Goal: Task Accomplishment & Management: Use online tool/utility

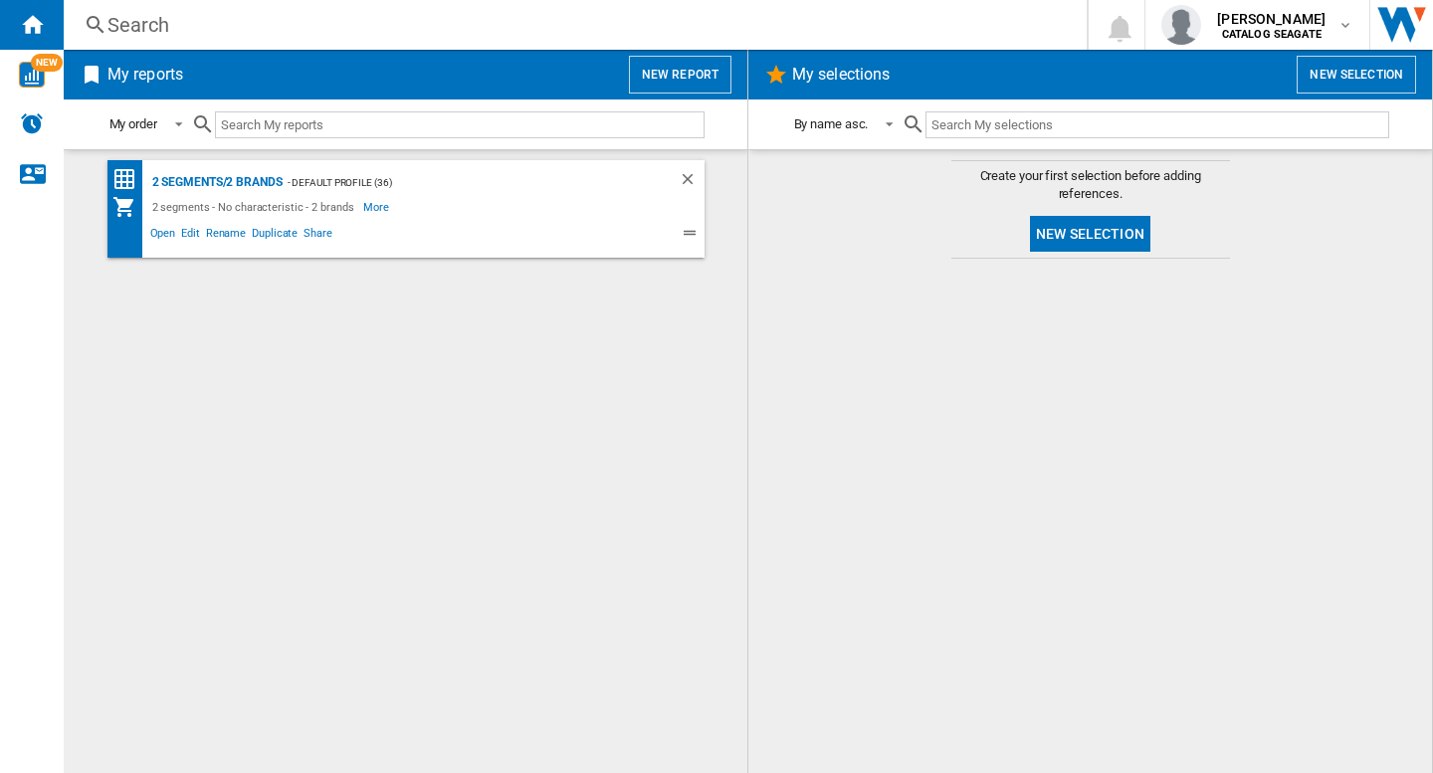
click at [488, 420] on div "2 segments/2 brands - Default profile (36) 2 segments - No characteristic - 2 b…" at bounding box center [406, 461] width 644 height 603
click at [676, 82] on button "New report" at bounding box center [680, 75] width 102 height 38
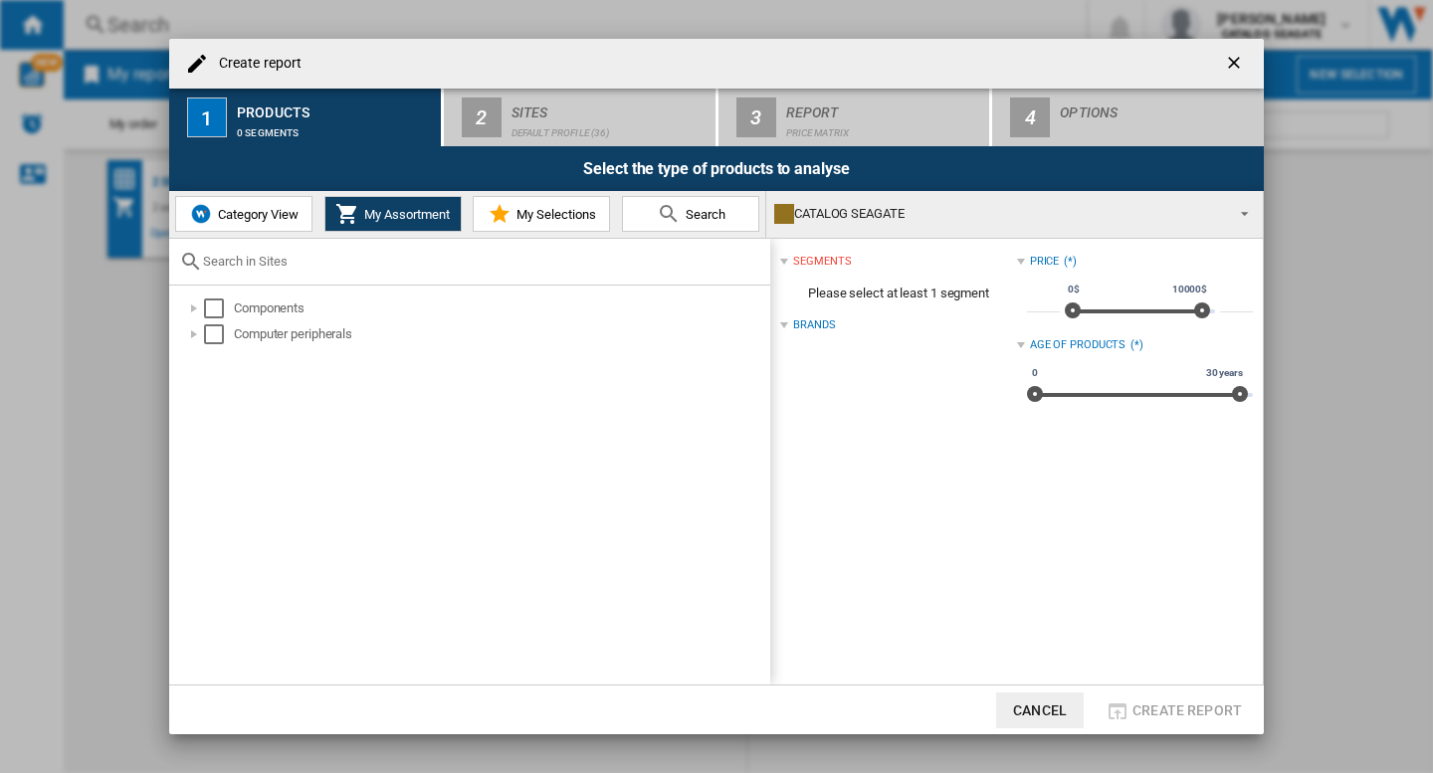
click at [252, 211] on span "Category View" at bounding box center [256, 214] width 86 height 15
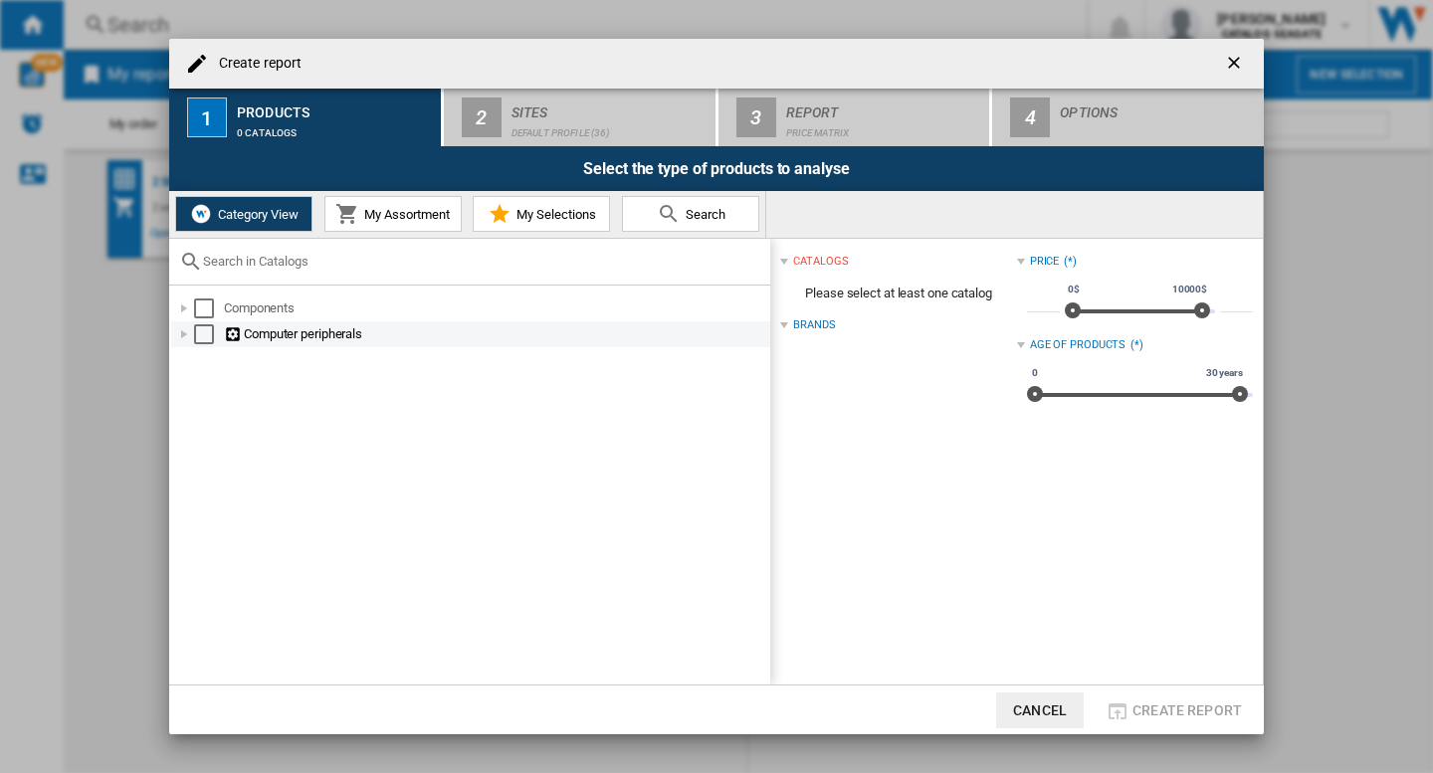
click at [205, 334] on div "Select" at bounding box center [204, 334] width 20 height 20
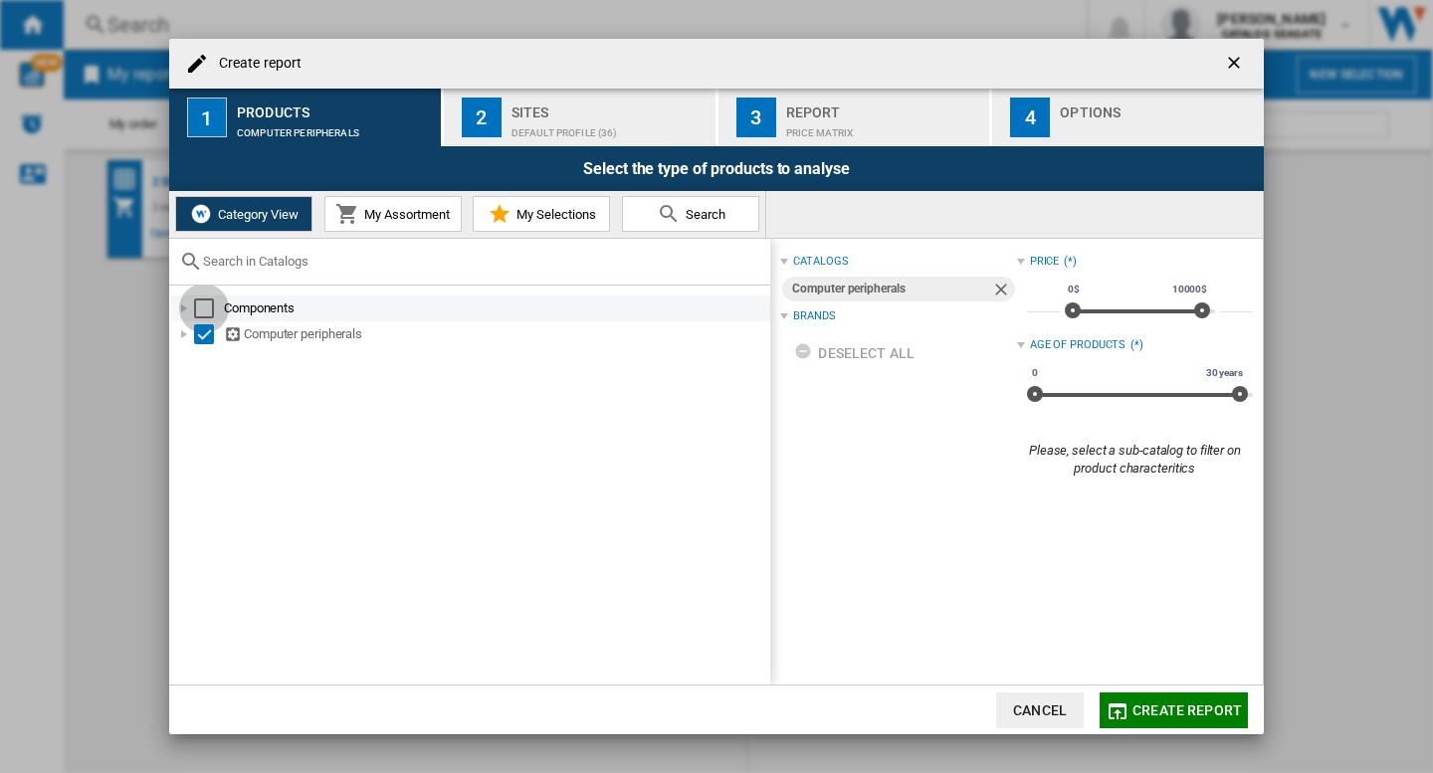
click at [205, 310] on div "Select" at bounding box center [204, 309] width 20 height 20
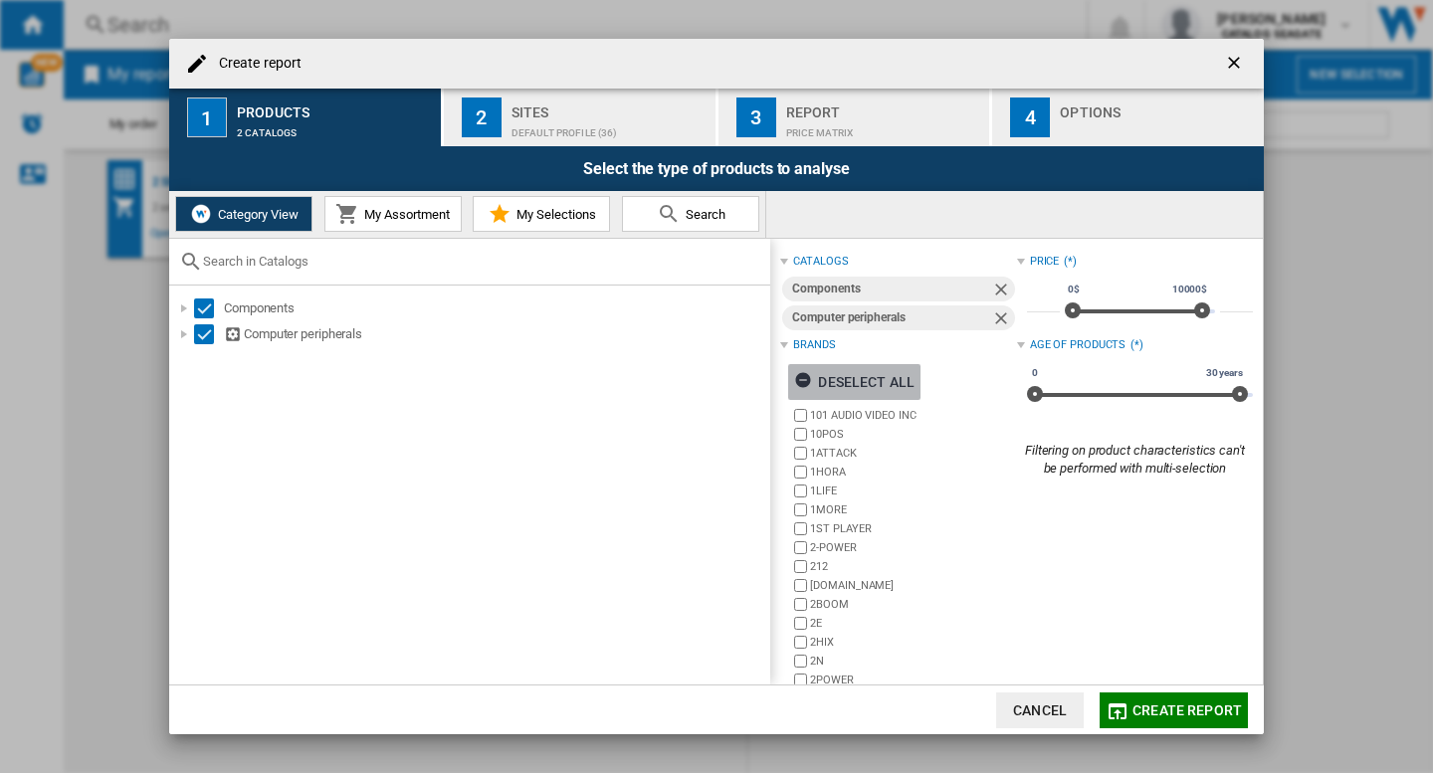
click at [876, 382] on div "Deselect all" at bounding box center [854, 382] width 120 height 36
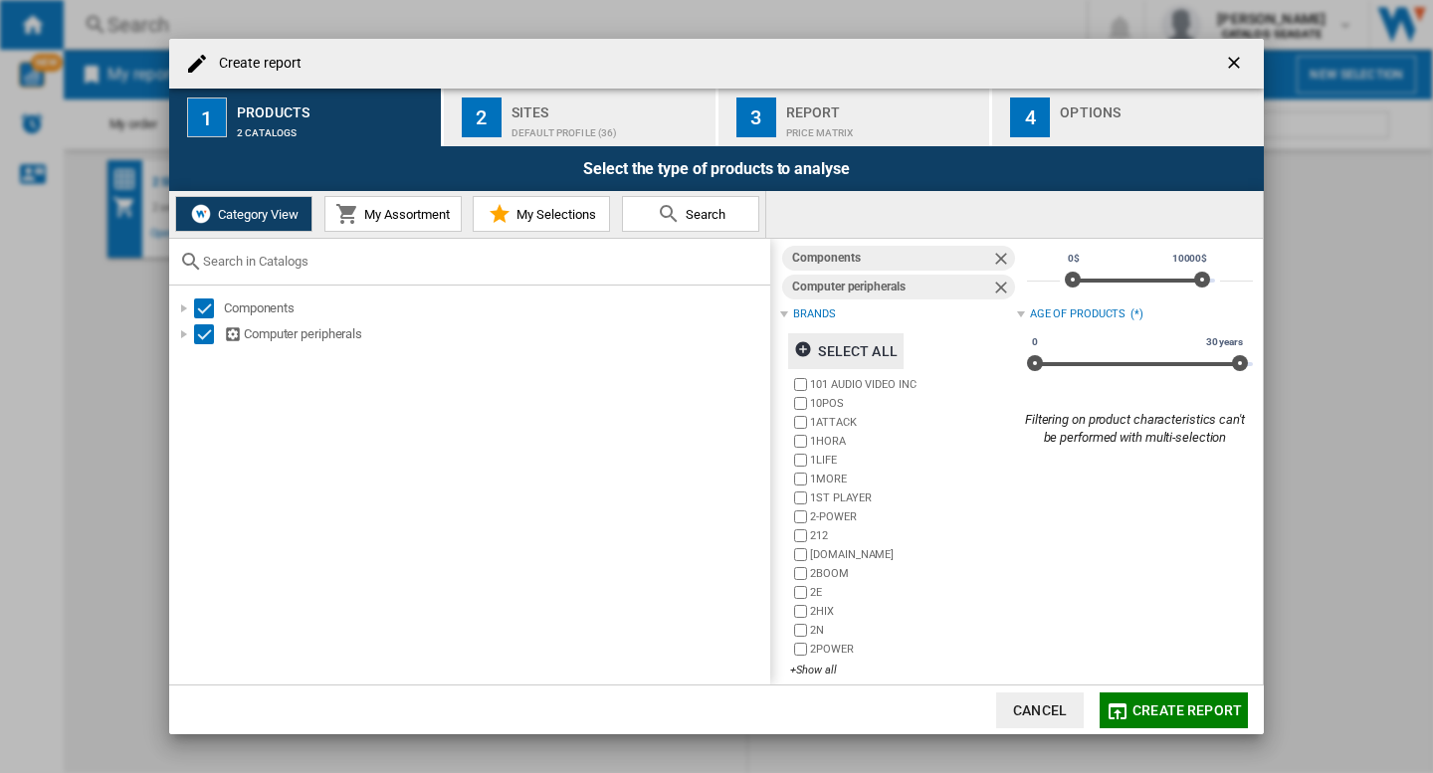
scroll to position [48, 0]
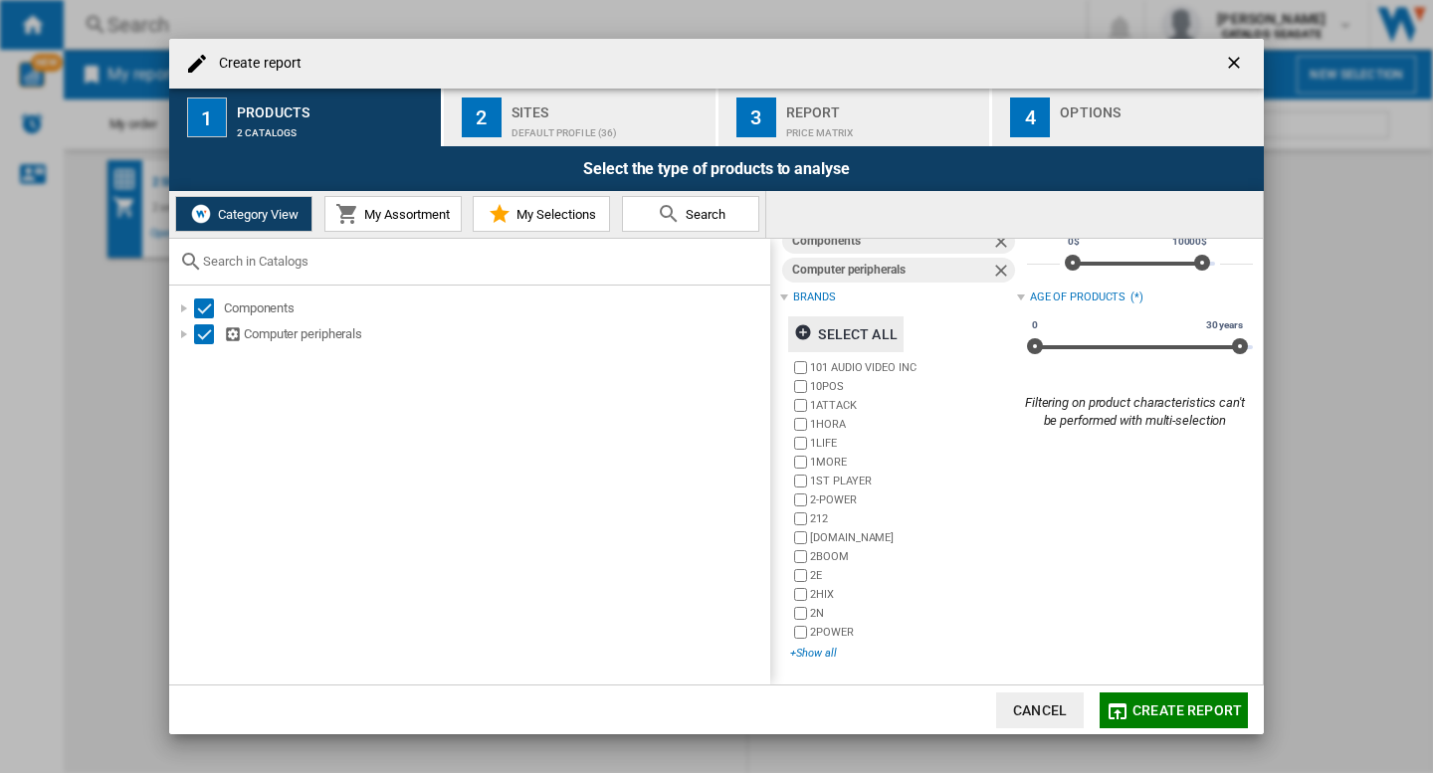
click at [810, 655] on div "+Show all" at bounding box center [903, 653] width 226 height 15
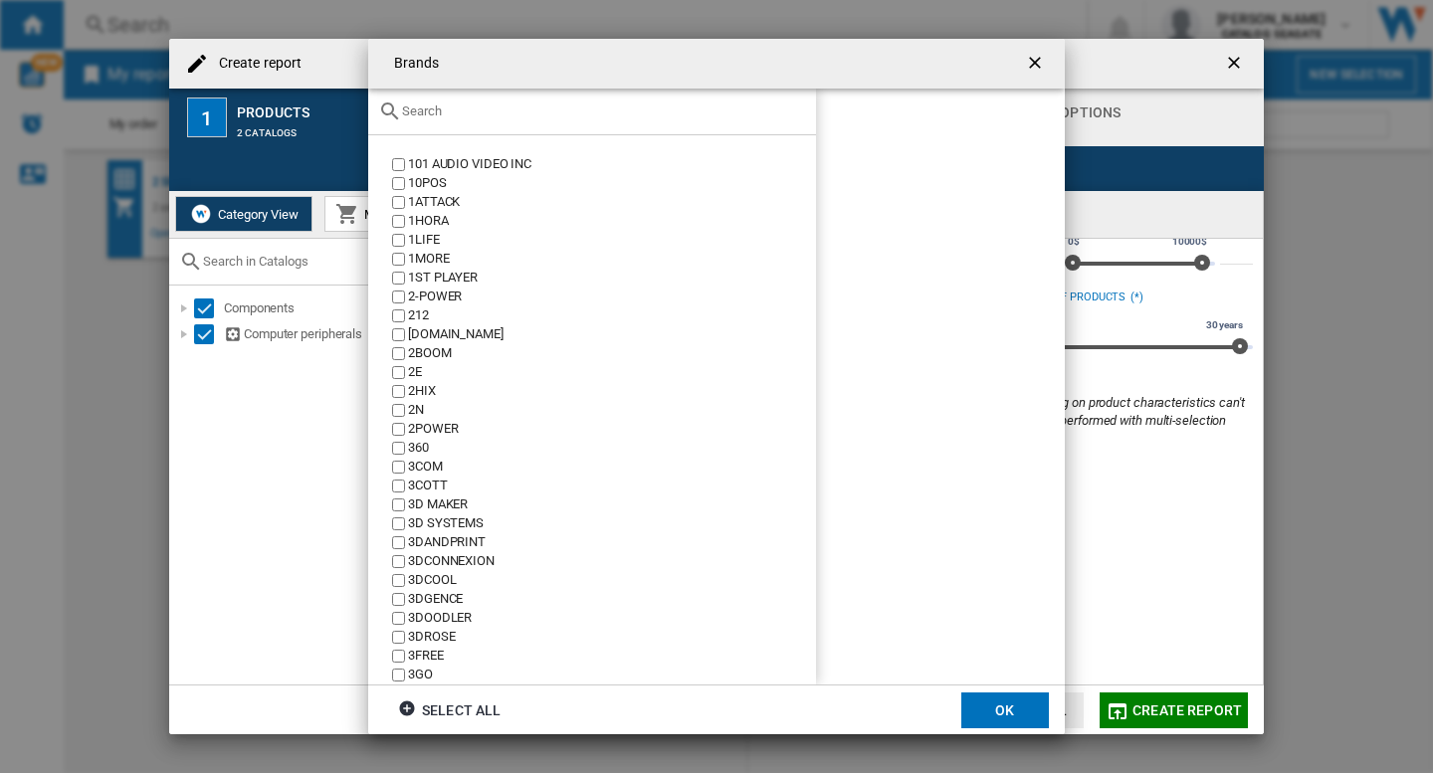
click at [525, 111] on input "text" at bounding box center [604, 110] width 404 height 15
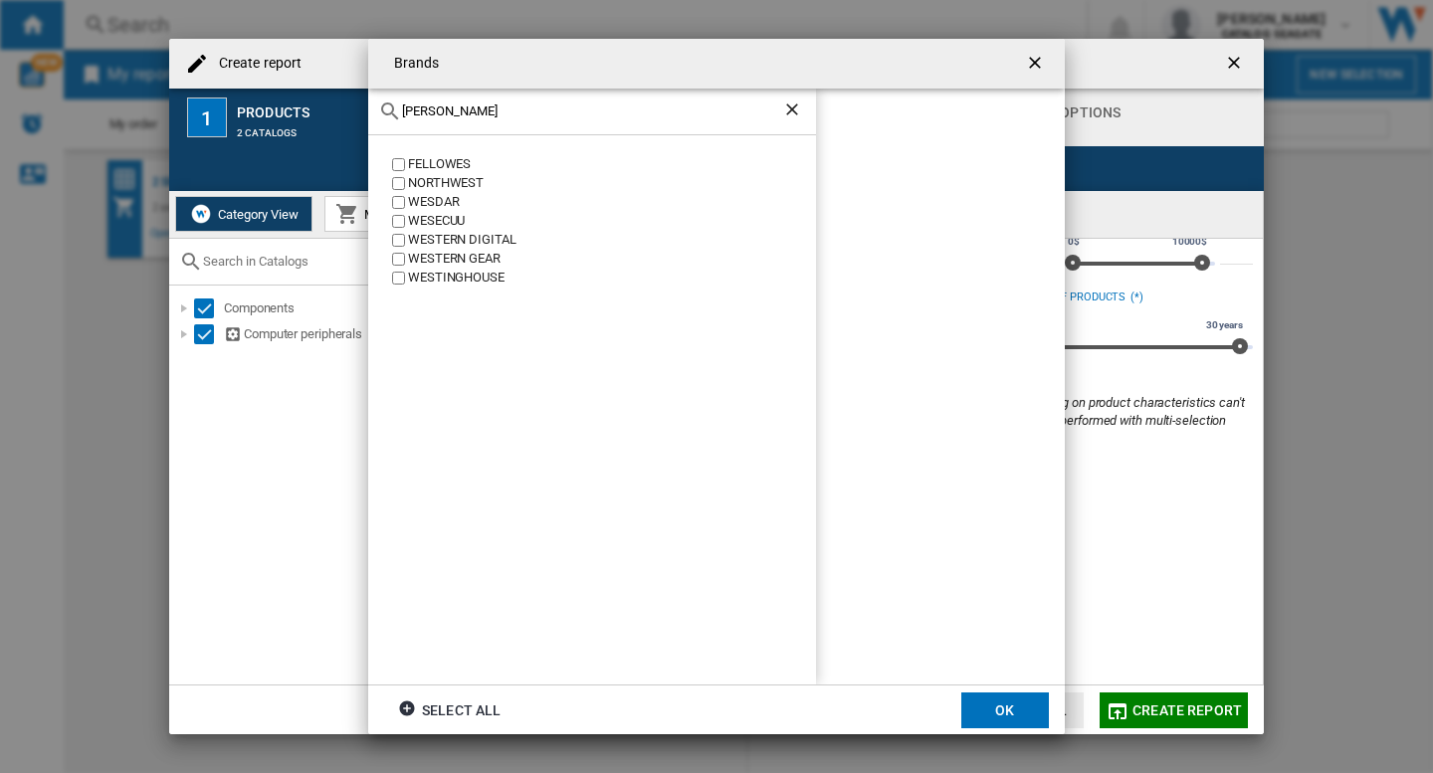
type input "[PERSON_NAME]"
click at [799, 111] on ng-md-icon "Clear search" at bounding box center [794, 112] width 24 height 24
click at [791, 111] on ng-md-icon "Clear search" at bounding box center [794, 112] width 24 height 24
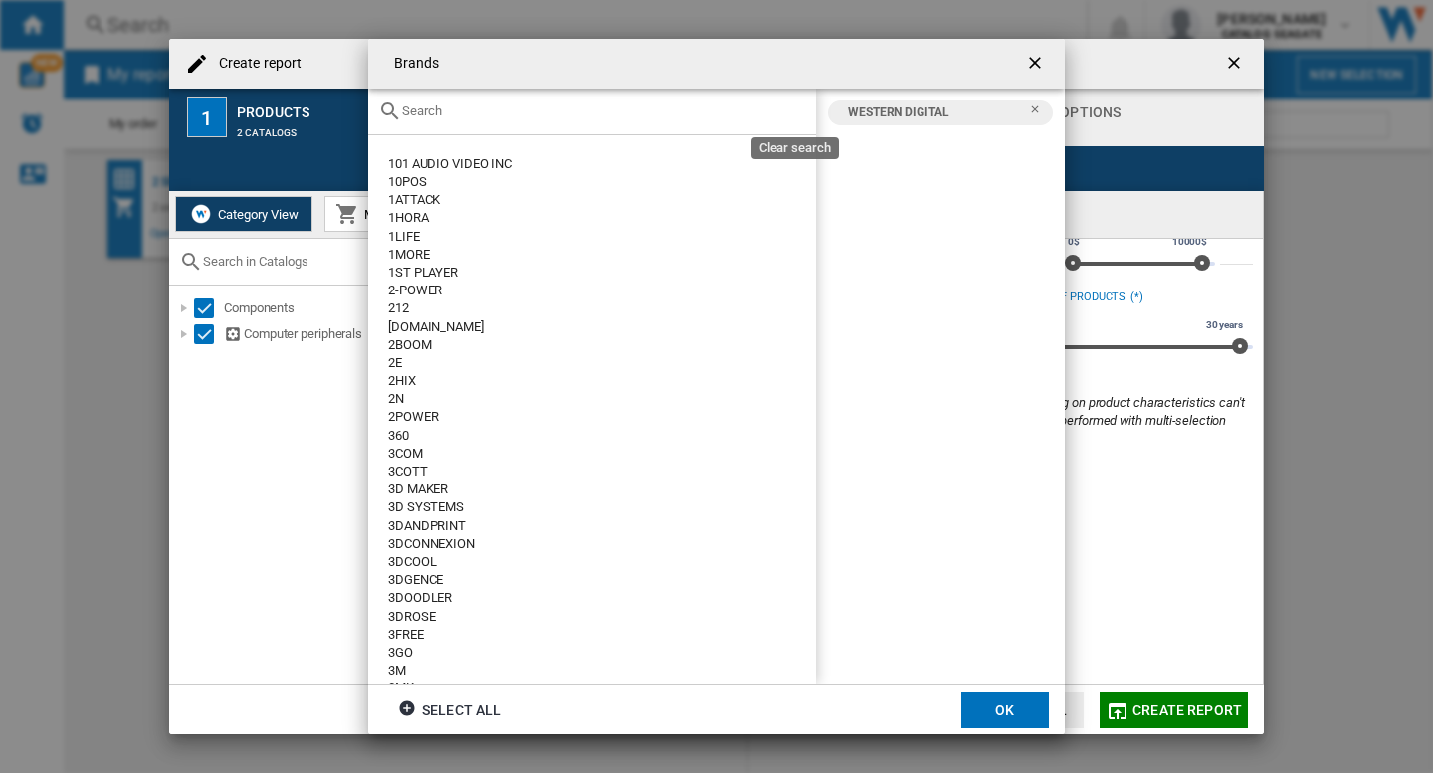
click at [566, 113] on input "text" at bounding box center [604, 110] width 404 height 15
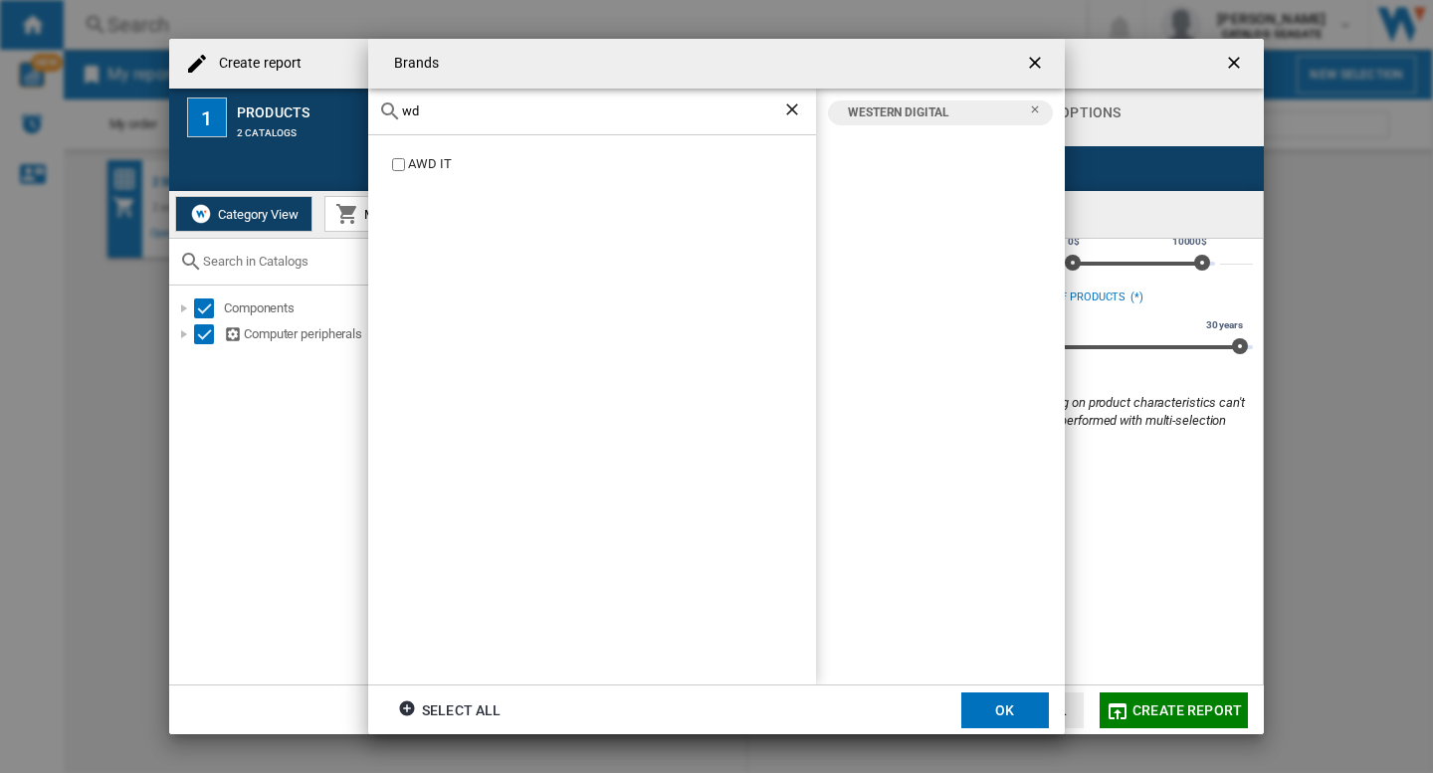
type input "w"
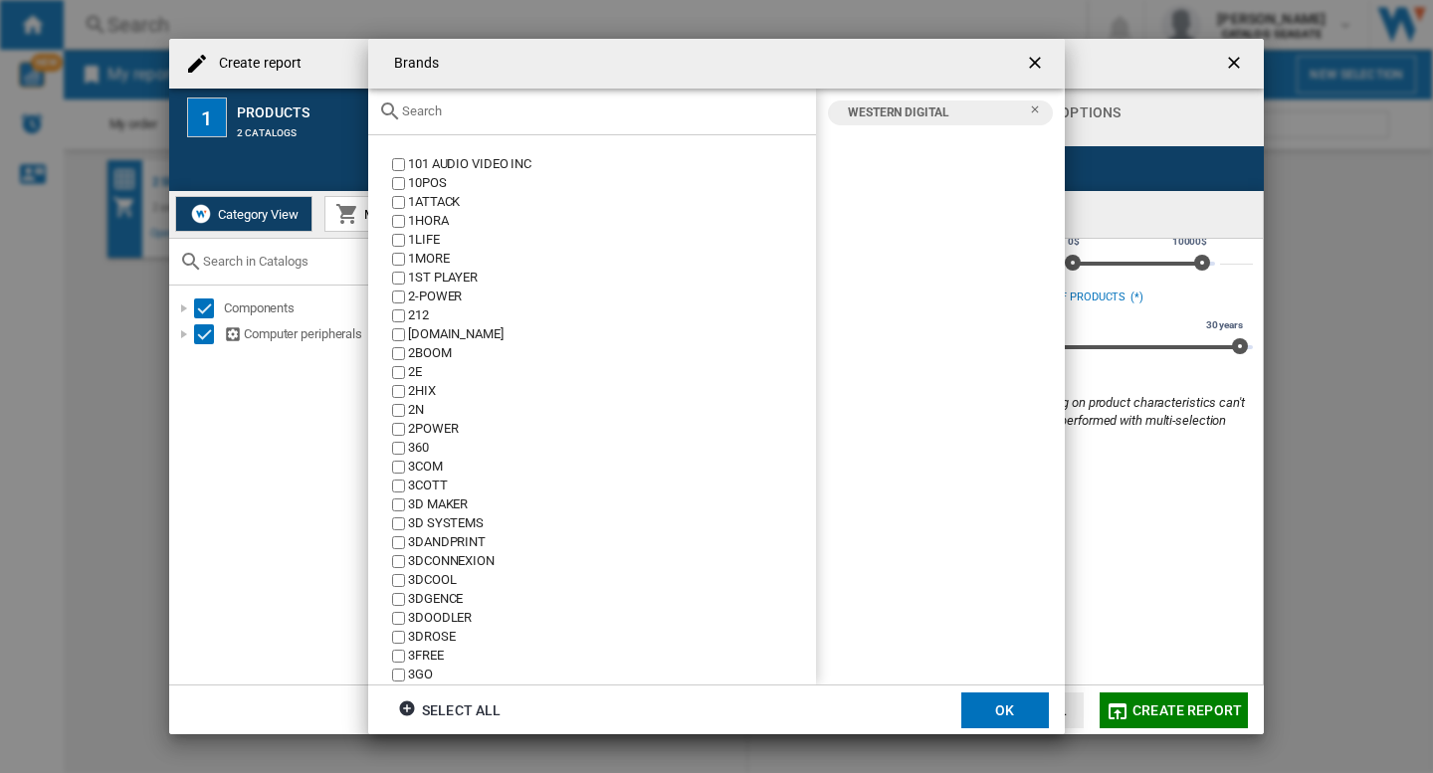
click at [997, 713] on button "OK" at bounding box center [1005, 711] width 88 height 36
click at [601, 117] on div "Default profile (36)" at bounding box center [609, 127] width 196 height 21
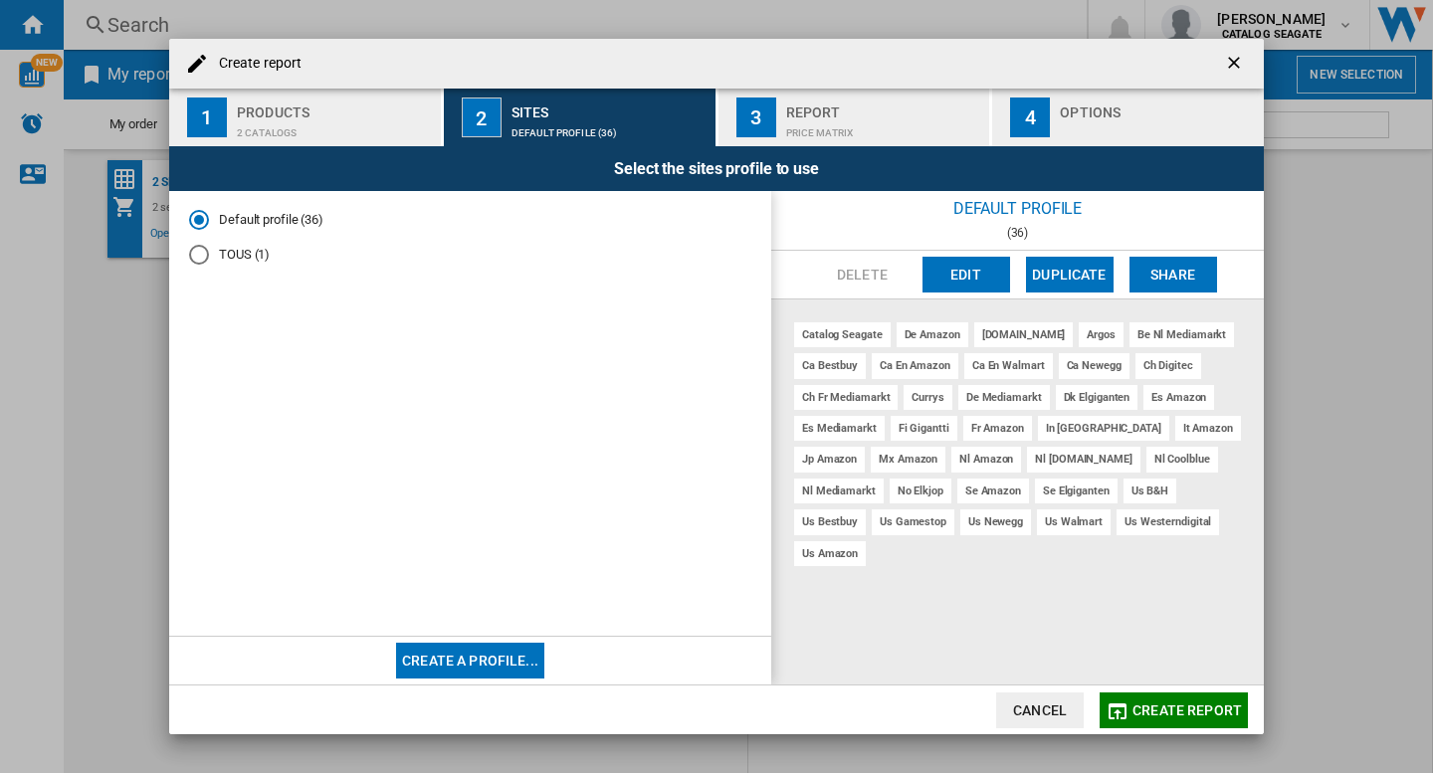
click at [460, 665] on button "Create a profile..." at bounding box center [470, 661] width 148 height 36
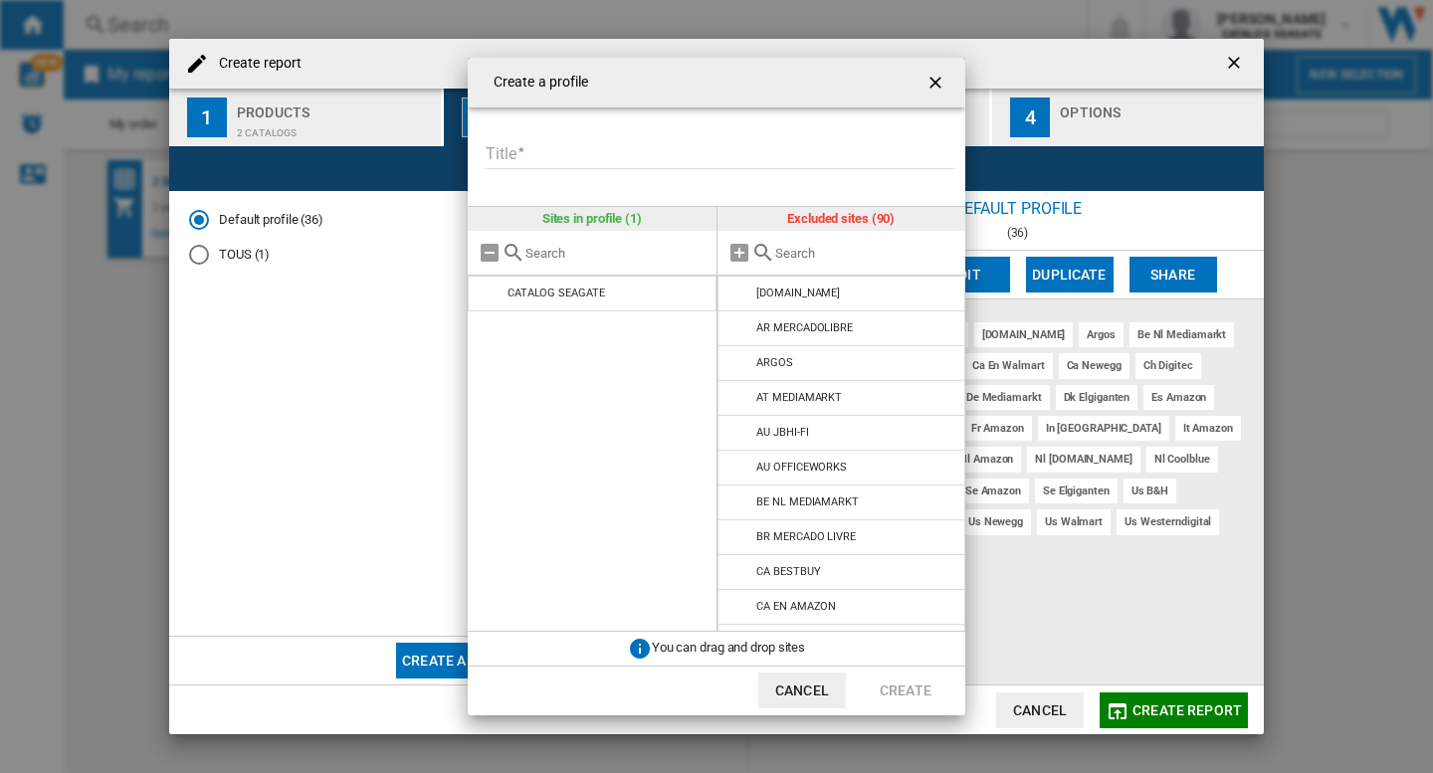
click at [810, 248] on input "text" at bounding box center [865, 253] width 181 height 15
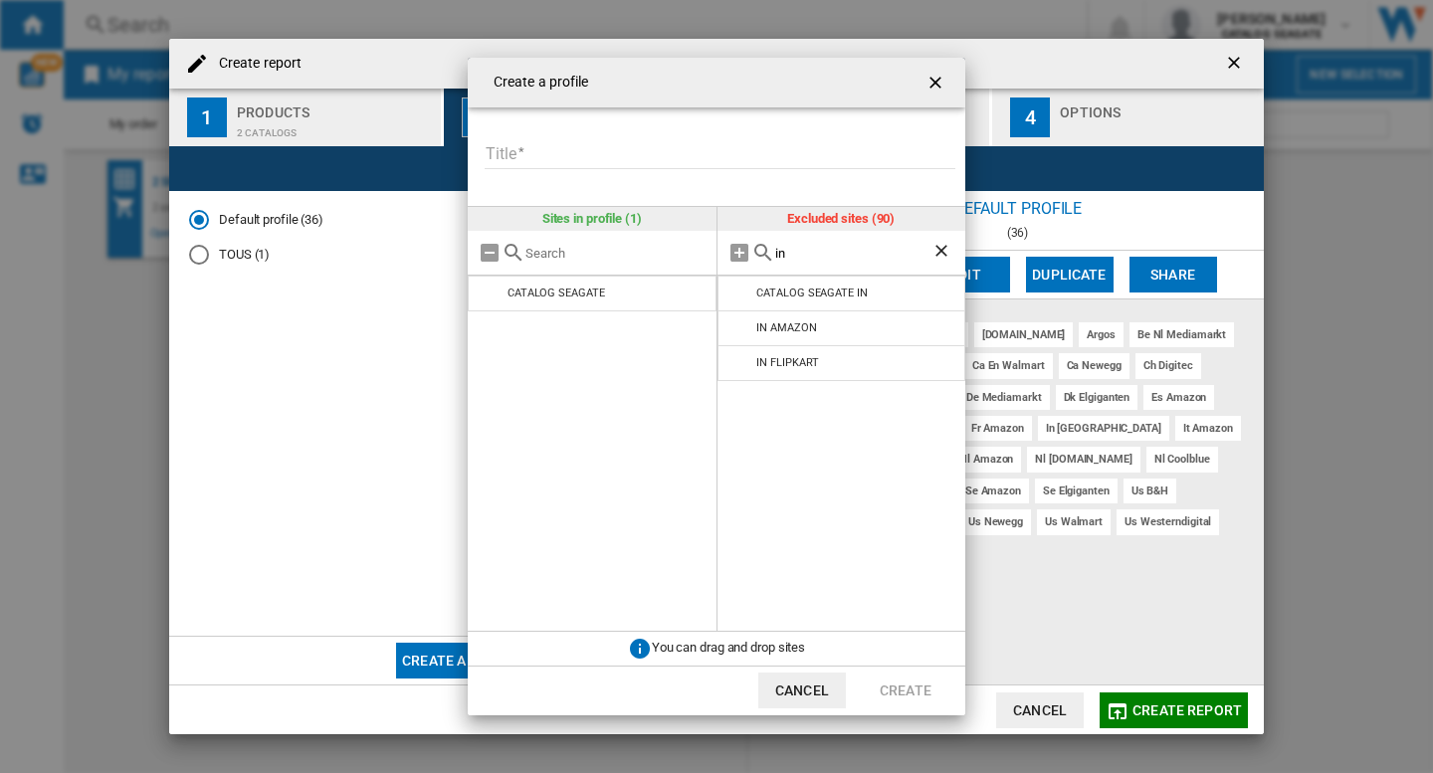
type input "in"
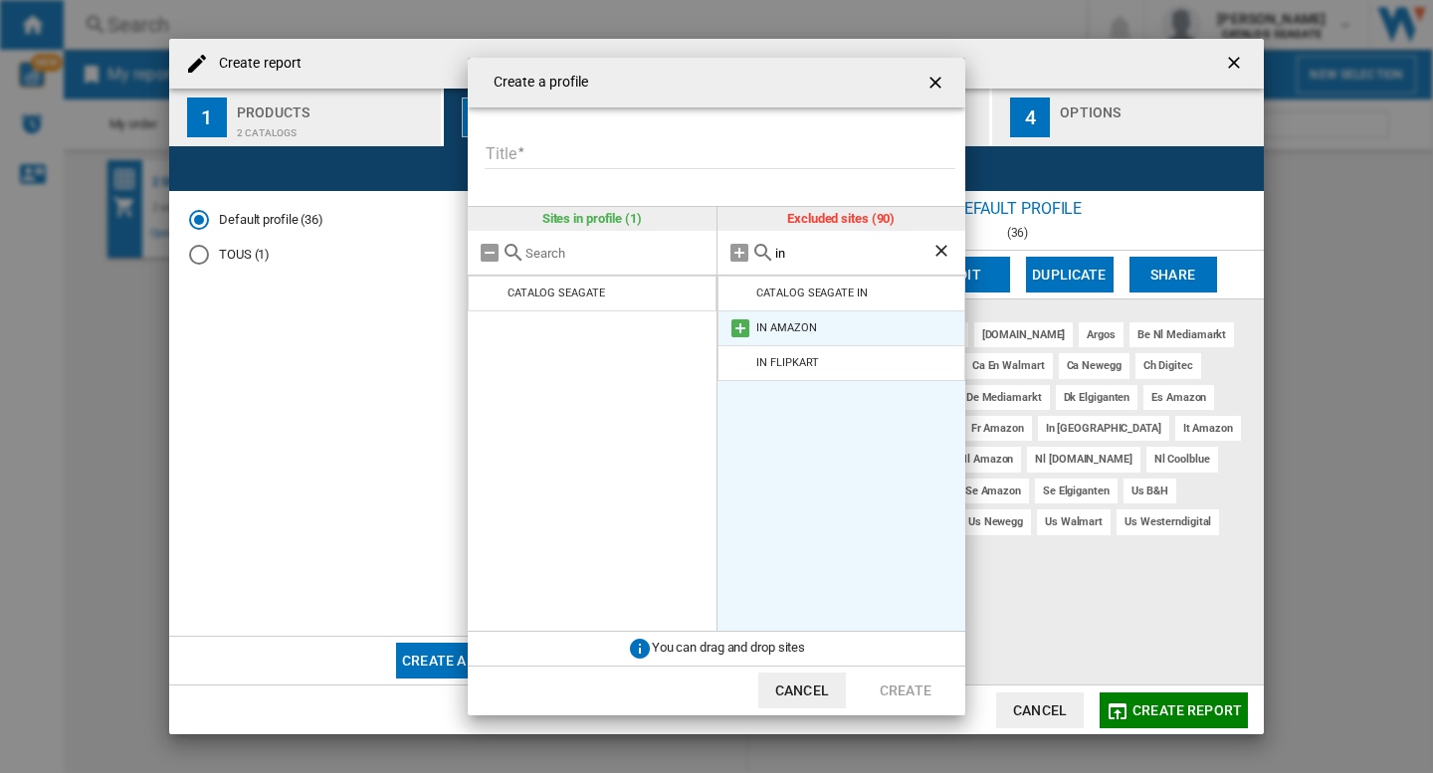
click at [746, 324] on md-icon at bounding box center [740, 328] width 24 height 24
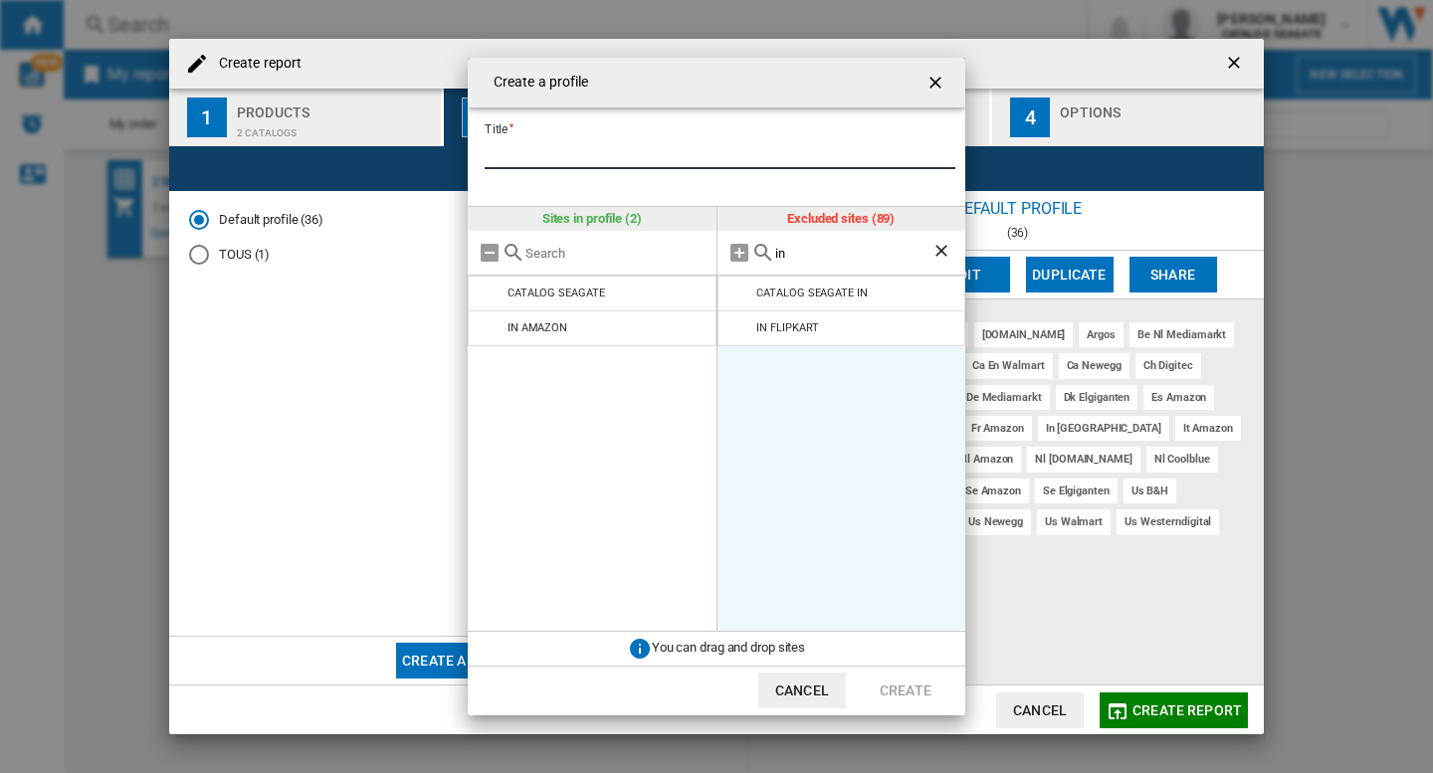
click at [651, 143] on input "Title" at bounding box center [720, 154] width 471 height 30
type input "**********"
click at [900, 682] on button "Create" at bounding box center [906, 691] width 88 height 36
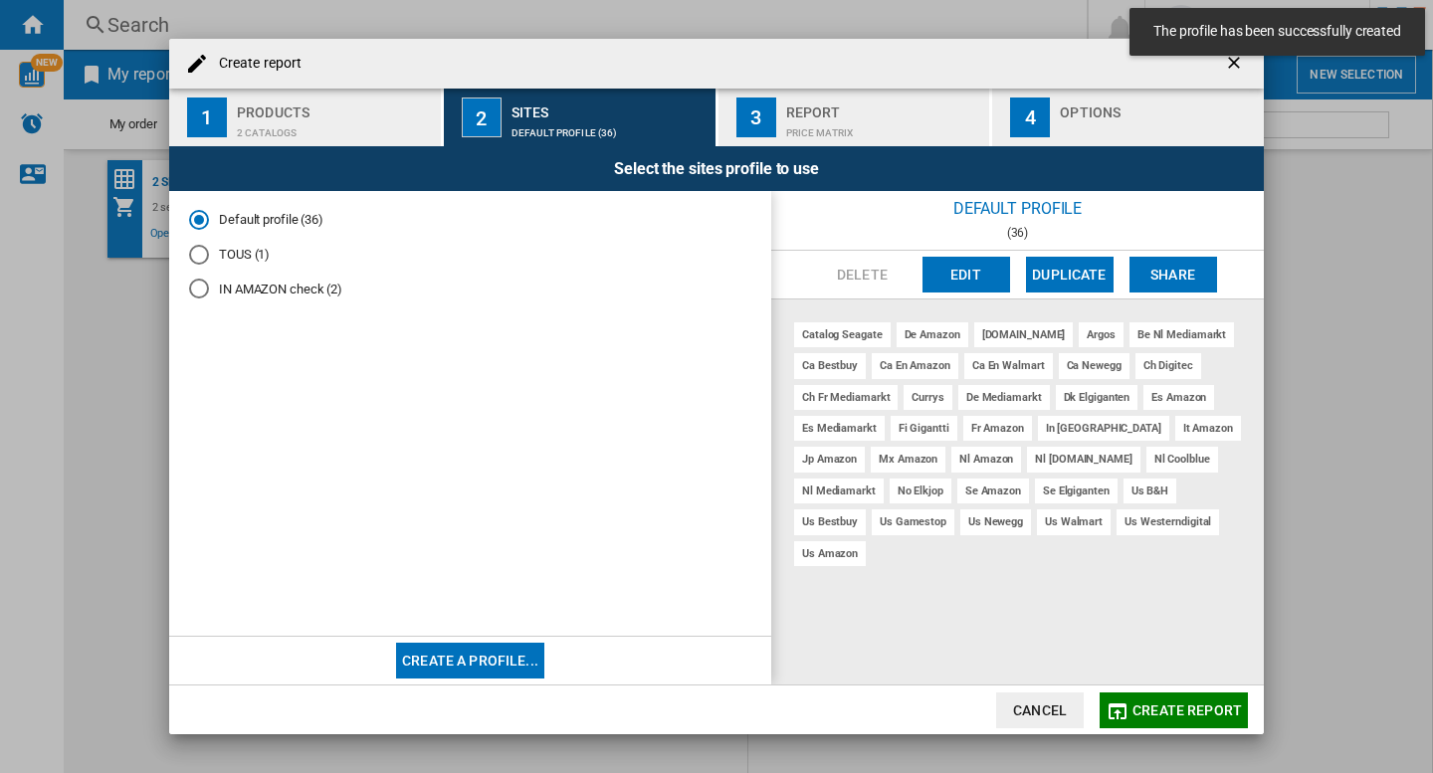
click at [203, 289] on div "IN AMAZON check (2)" at bounding box center [199, 289] width 20 height 20
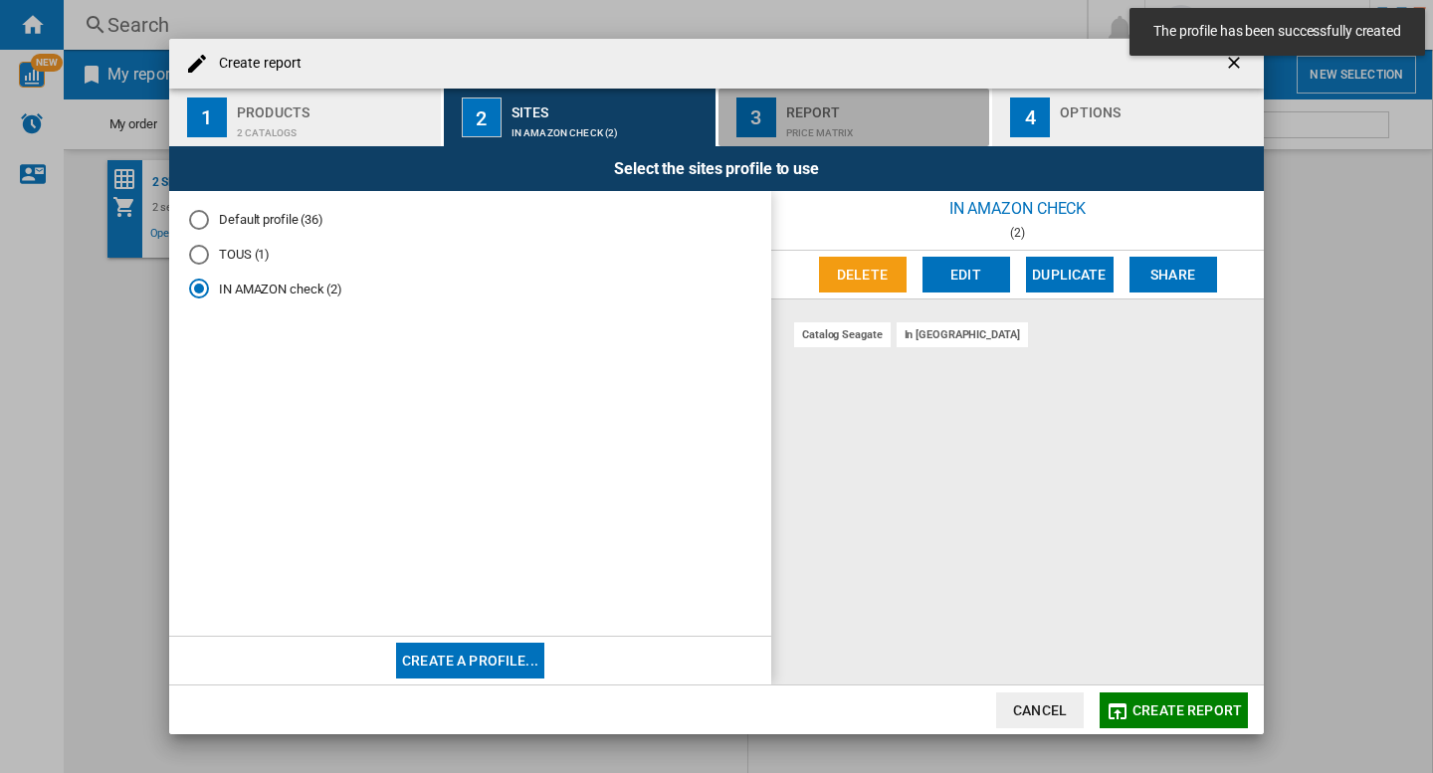
click at [870, 121] on div "Price Matrix" at bounding box center [884, 127] width 196 height 21
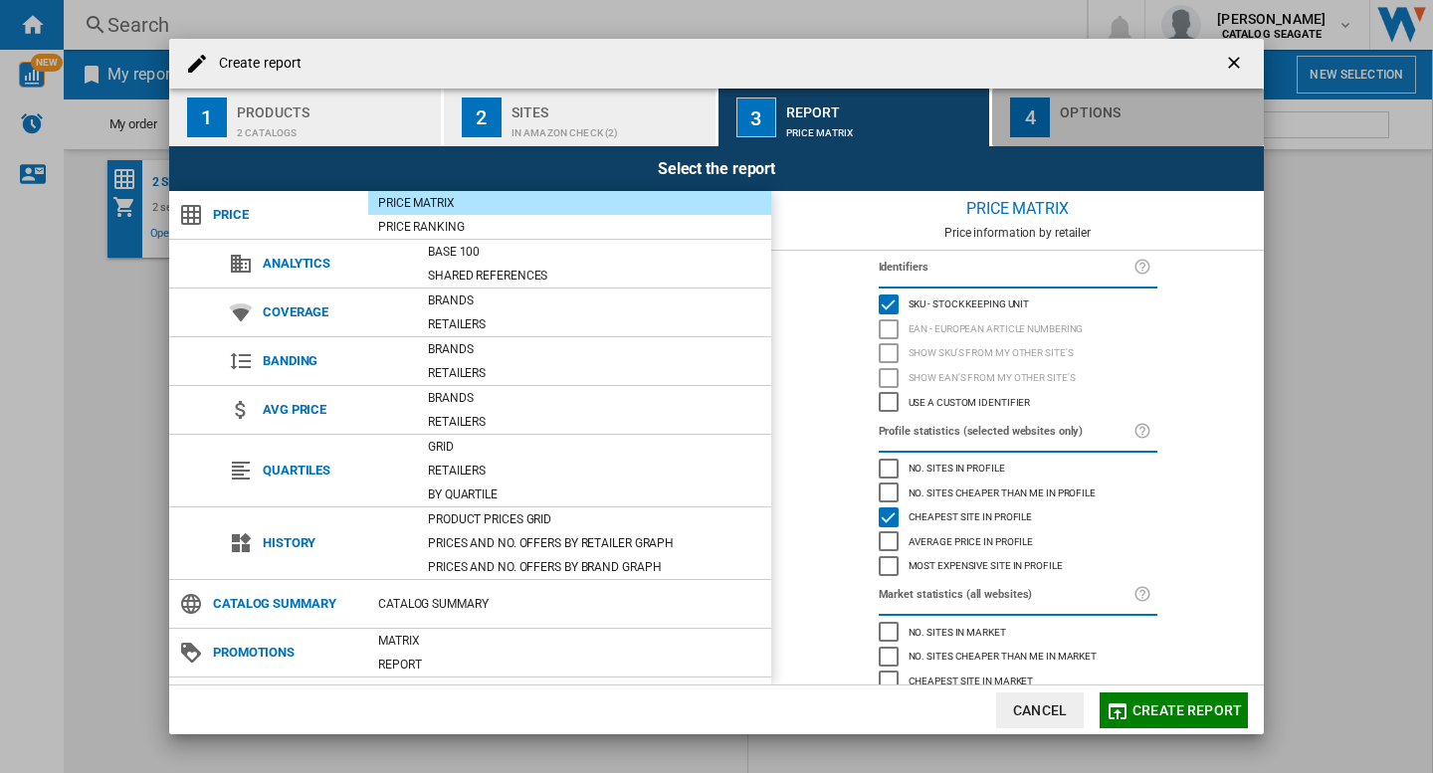
click at [1112, 134] on div "button" at bounding box center [1158, 127] width 196 height 21
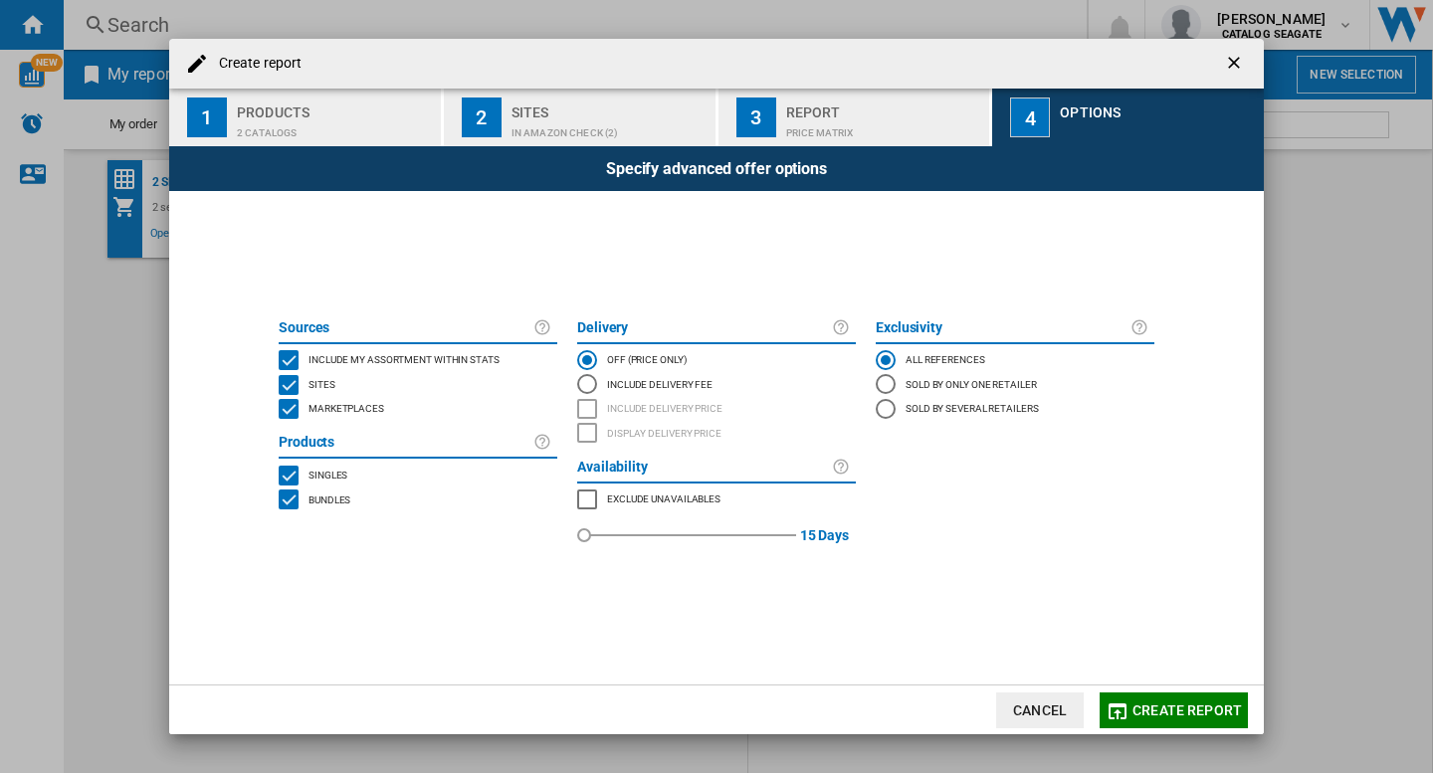
click at [1163, 708] on span "Create report" at bounding box center [1186, 711] width 109 height 16
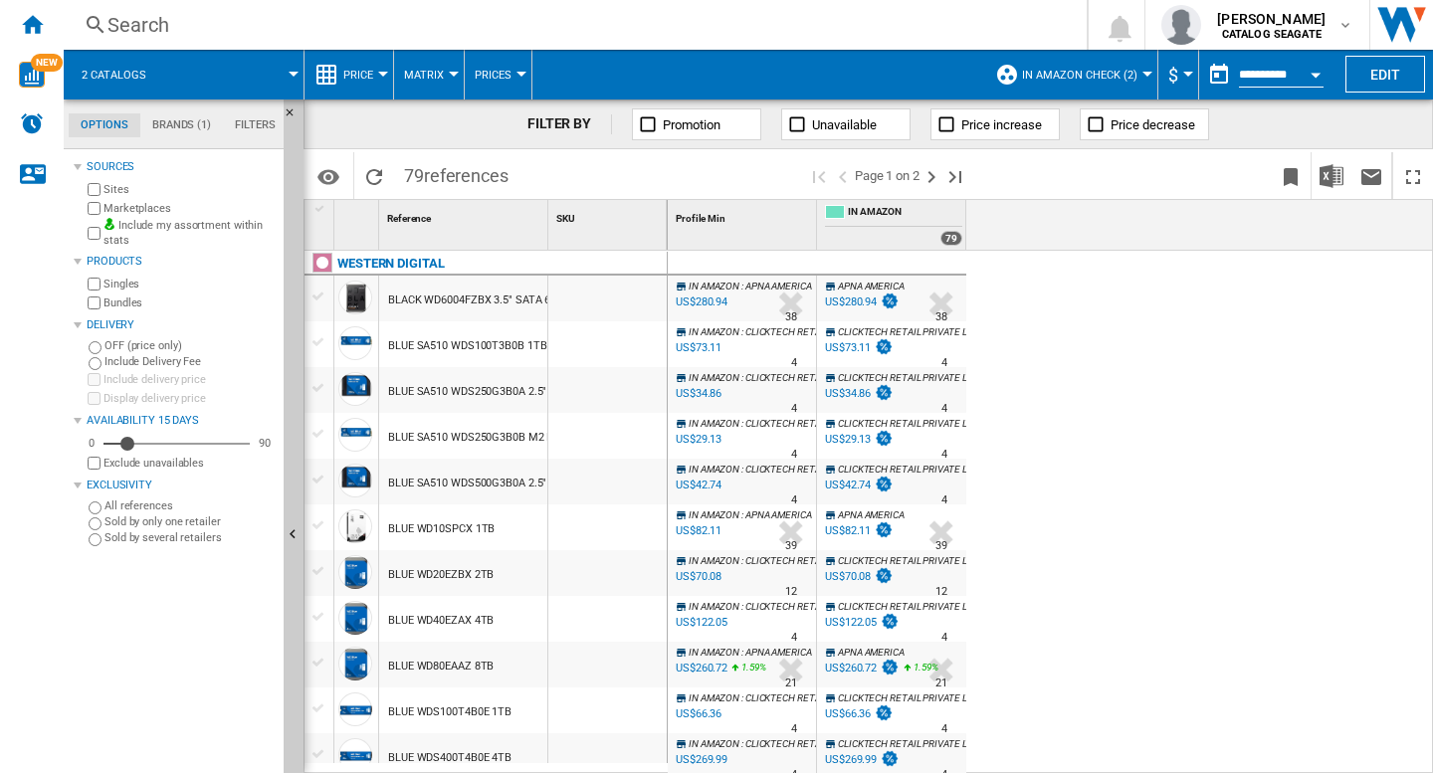
click at [190, 79] on span at bounding box center [233, 75] width 119 height 50
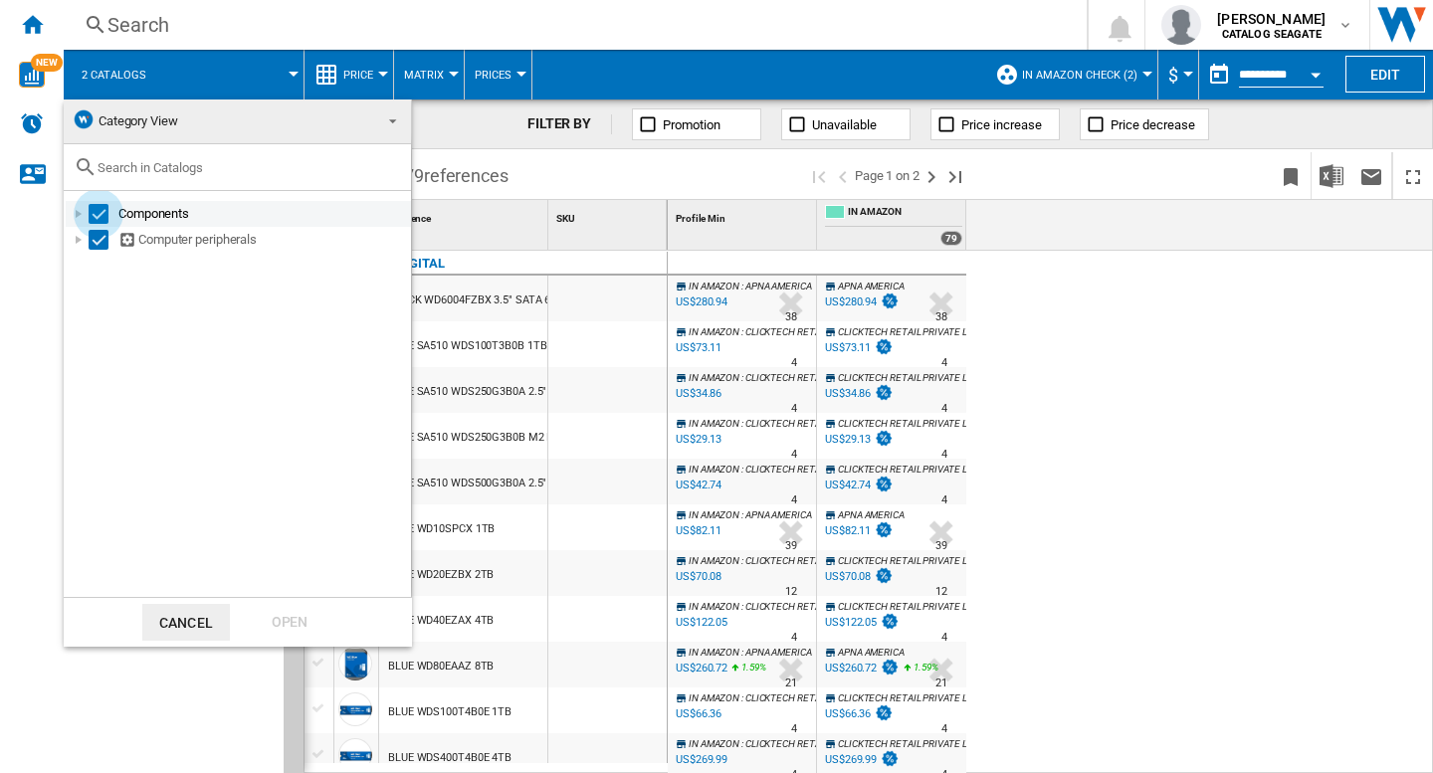
click at [90, 218] on div "Select" at bounding box center [99, 214] width 20 height 20
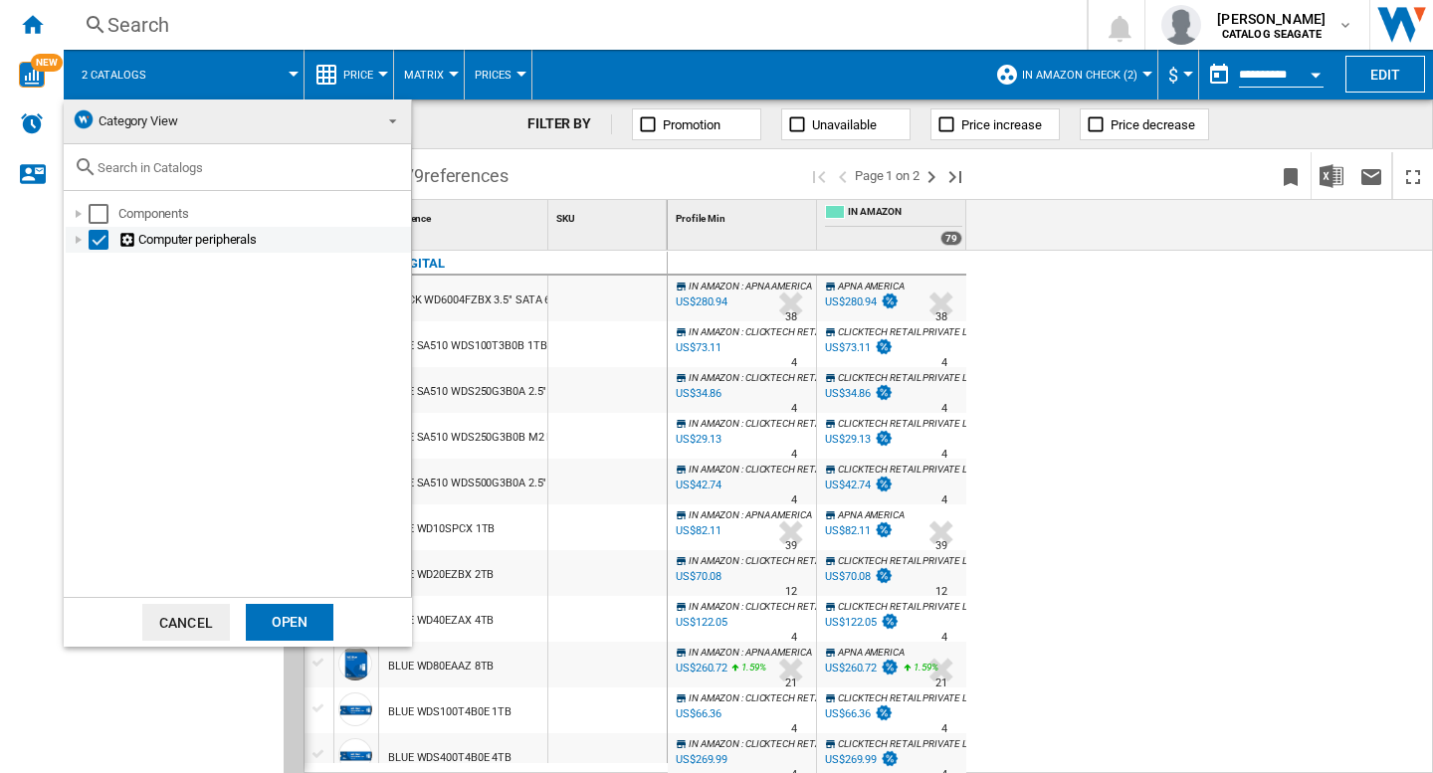
click at [82, 235] on div at bounding box center [79, 240] width 20 height 20
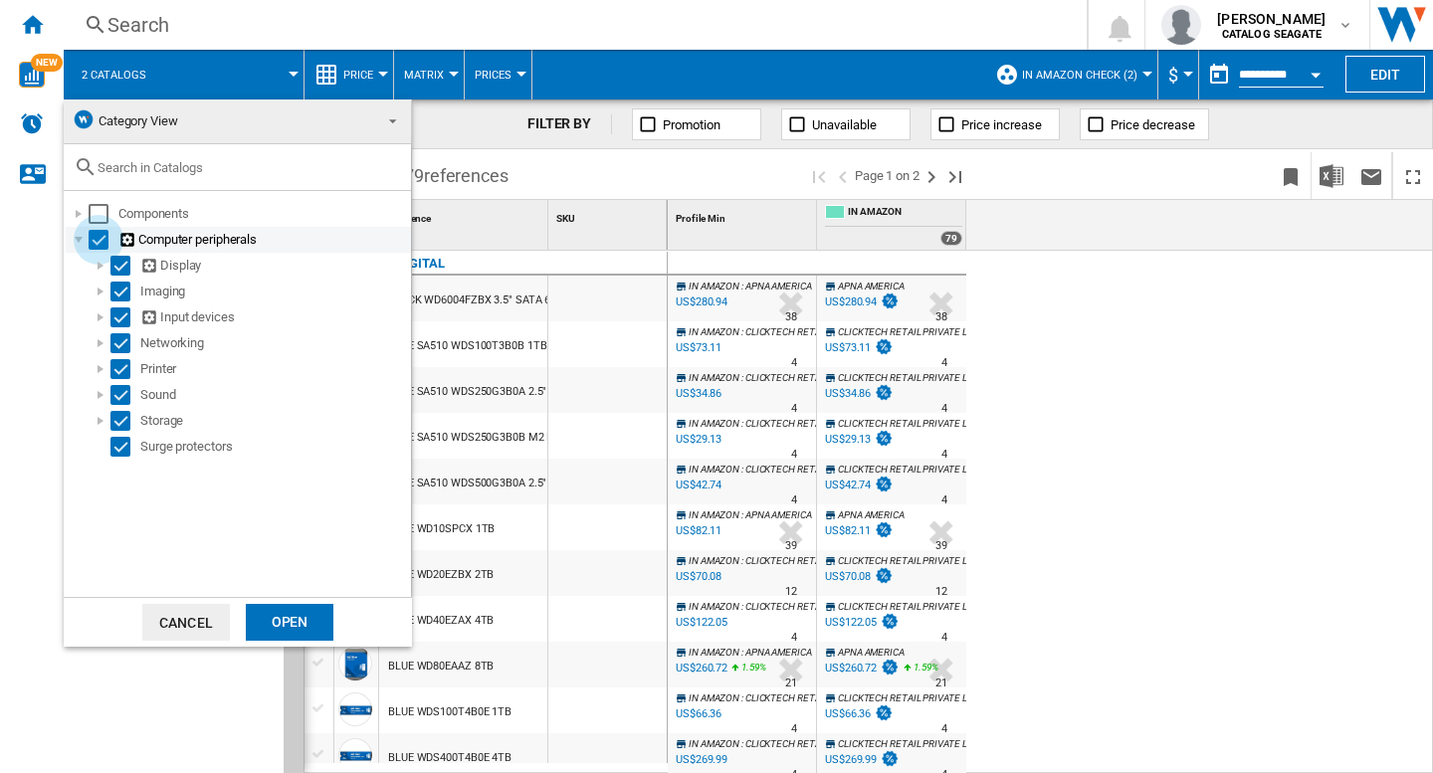
click at [99, 246] on div "Select" at bounding box center [99, 240] width 20 height 20
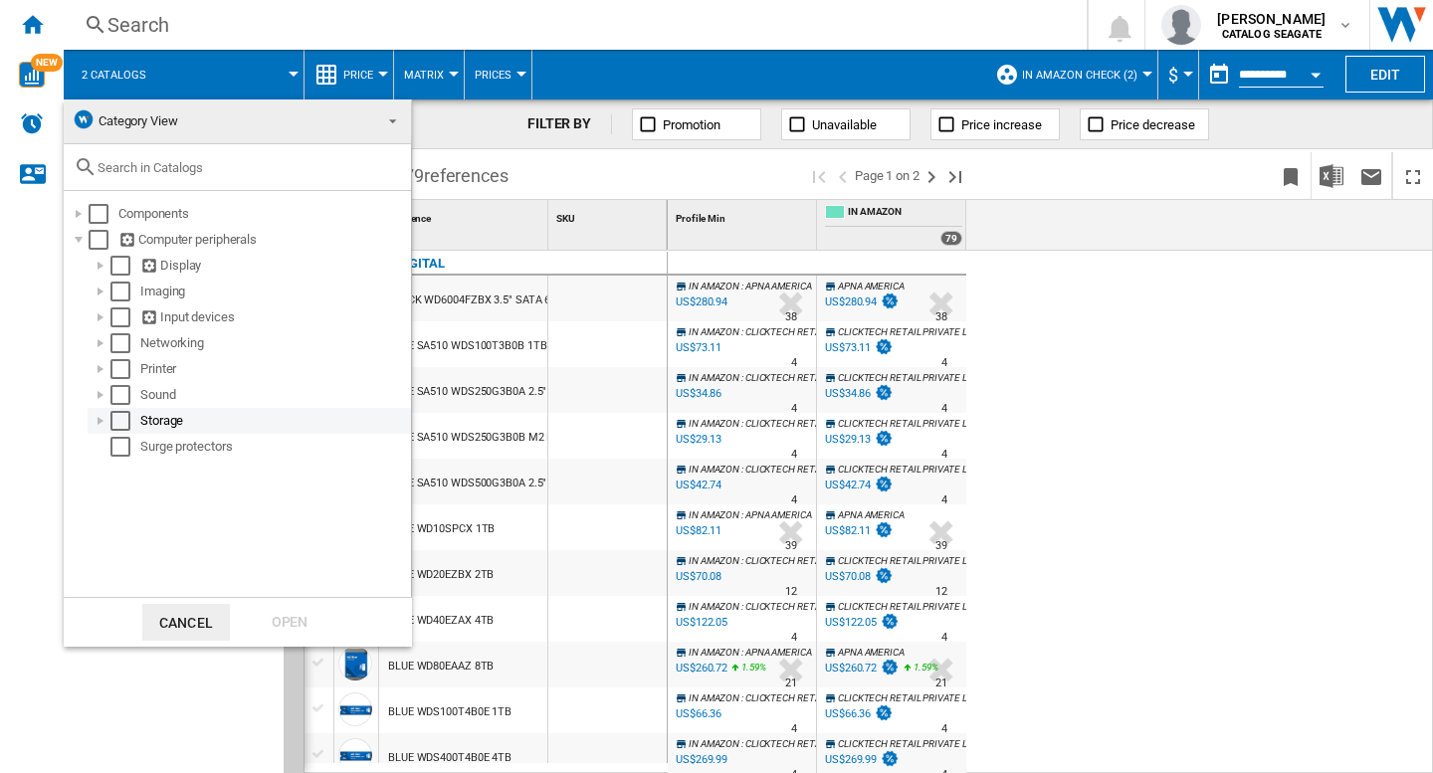
click at [101, 424] on div at bounding box center [101, 421] width 20 height 20
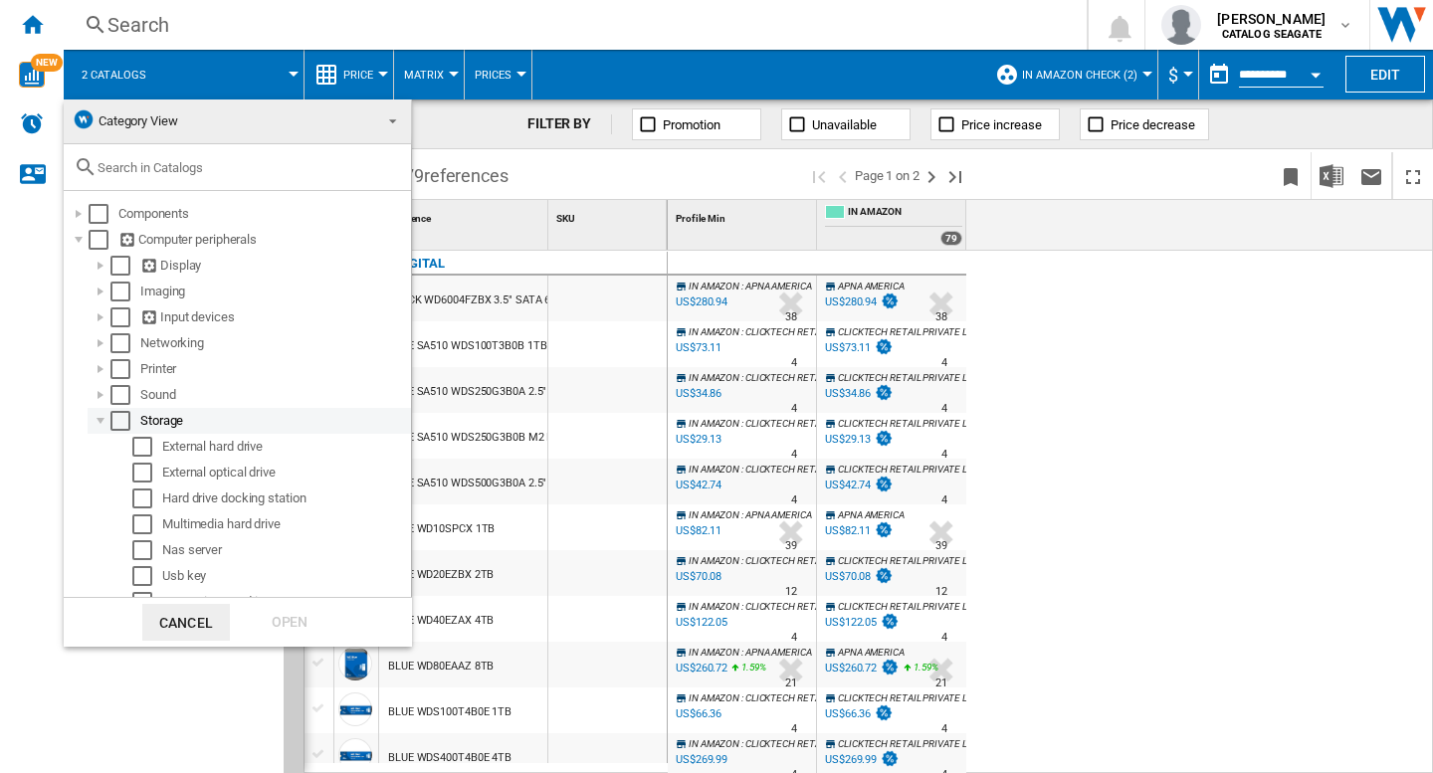
click at [115, 411] on div "Storage" at bounding box center [249, 421] width 323 height 26
click at [118, 428] on div "Select" at bounding box center [120, 421] width 20 height 20
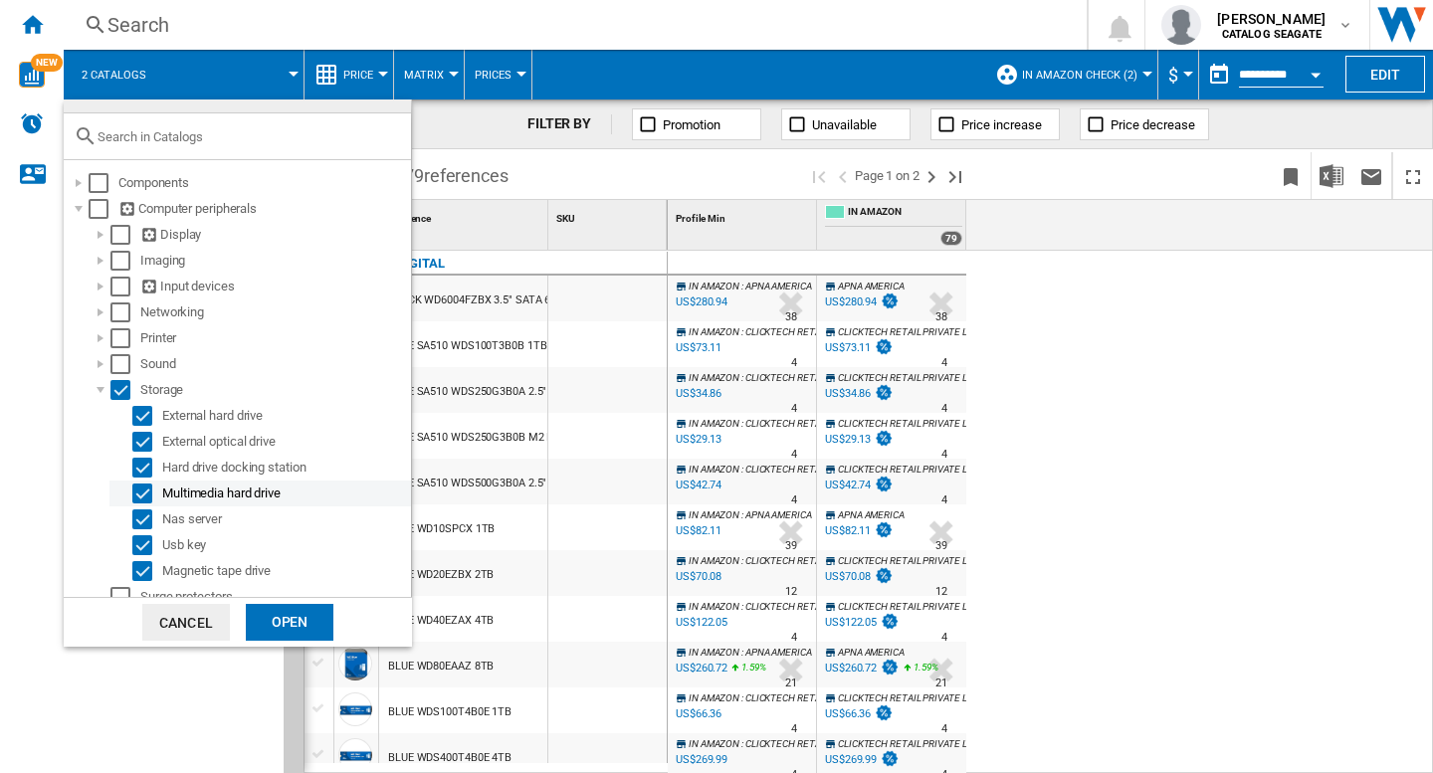
scroll to position [45, 0]
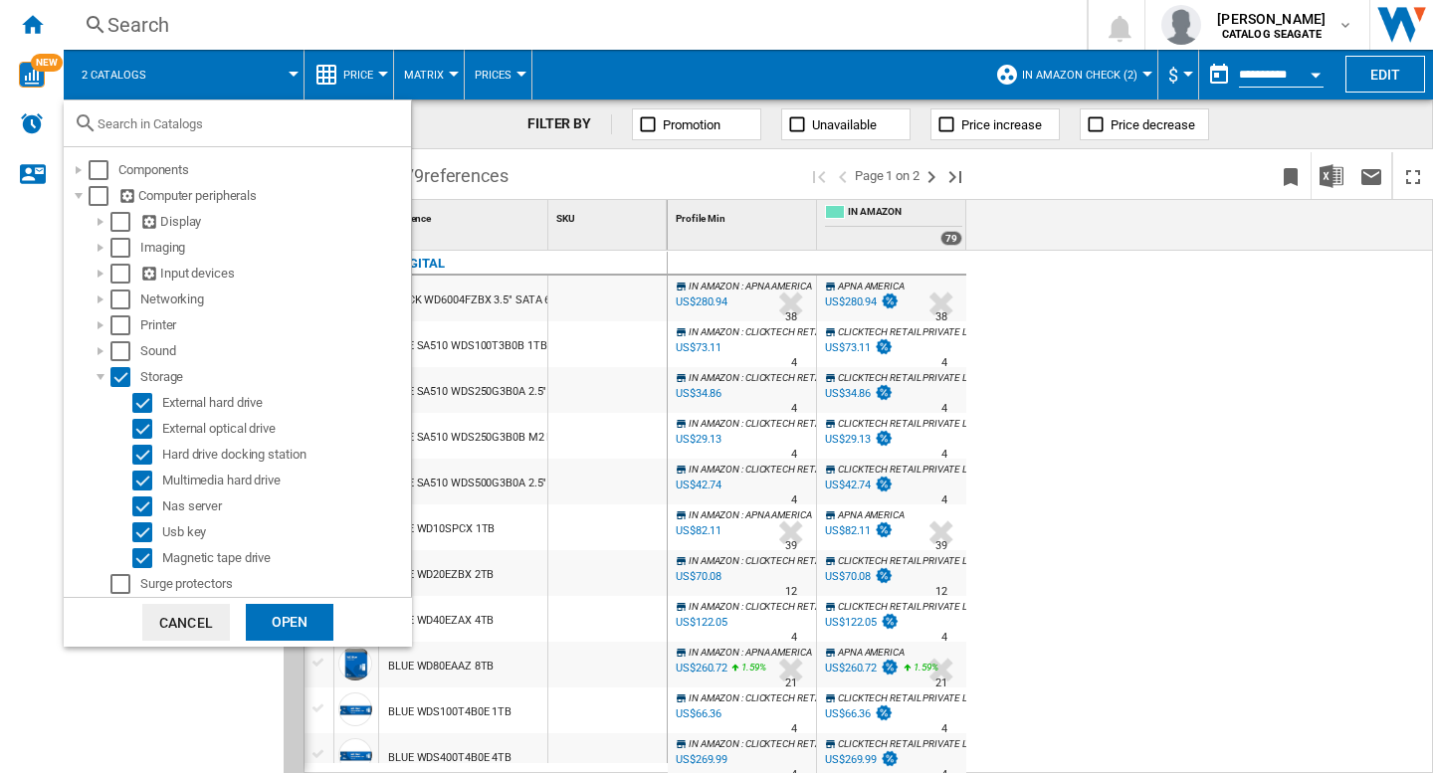
click at [287, 610] on div "Open" at bounding box center [290, 622] width 88 height 37
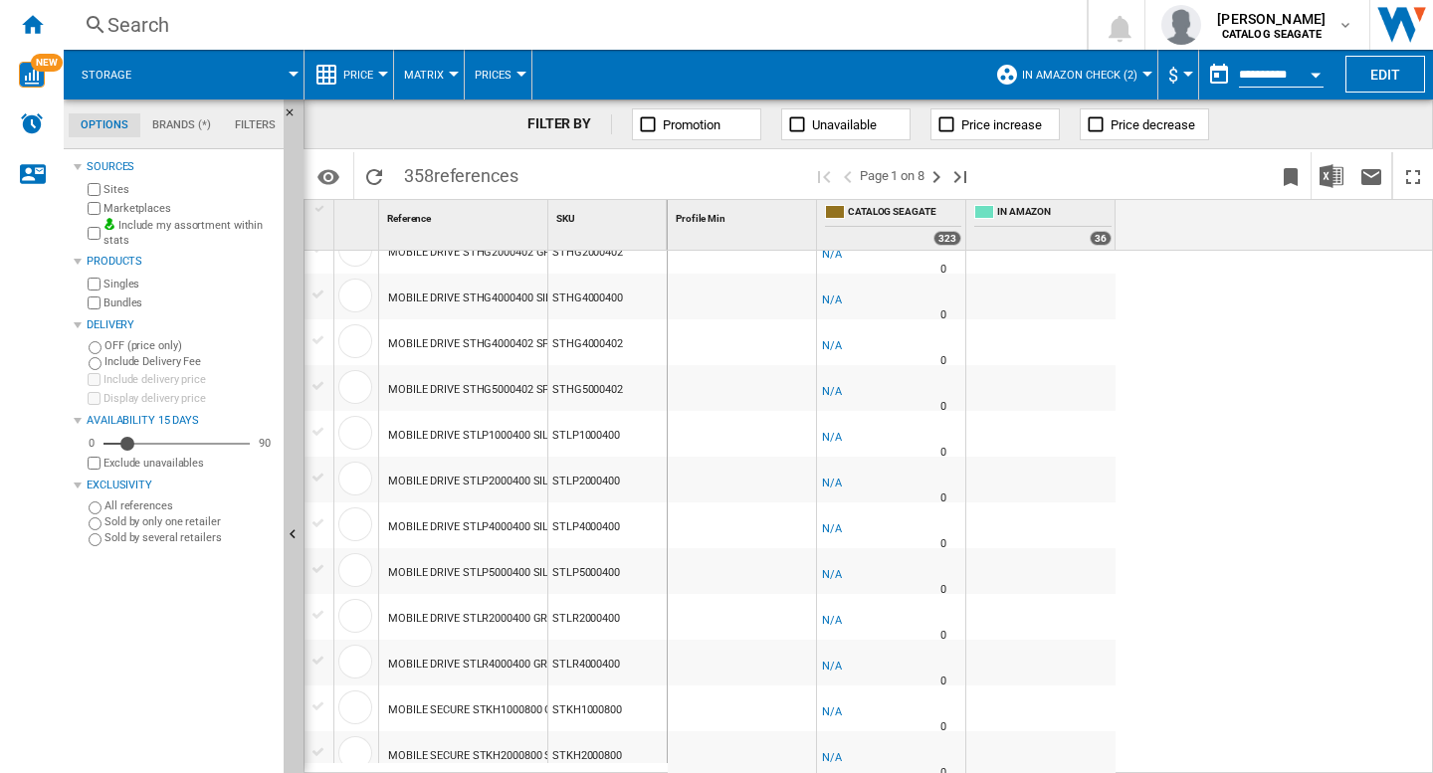
scroll to position [1862, 0]
click at [1322, 177] on img "Download in Excel" at bounding box center [1331, 176] width 24 height 24
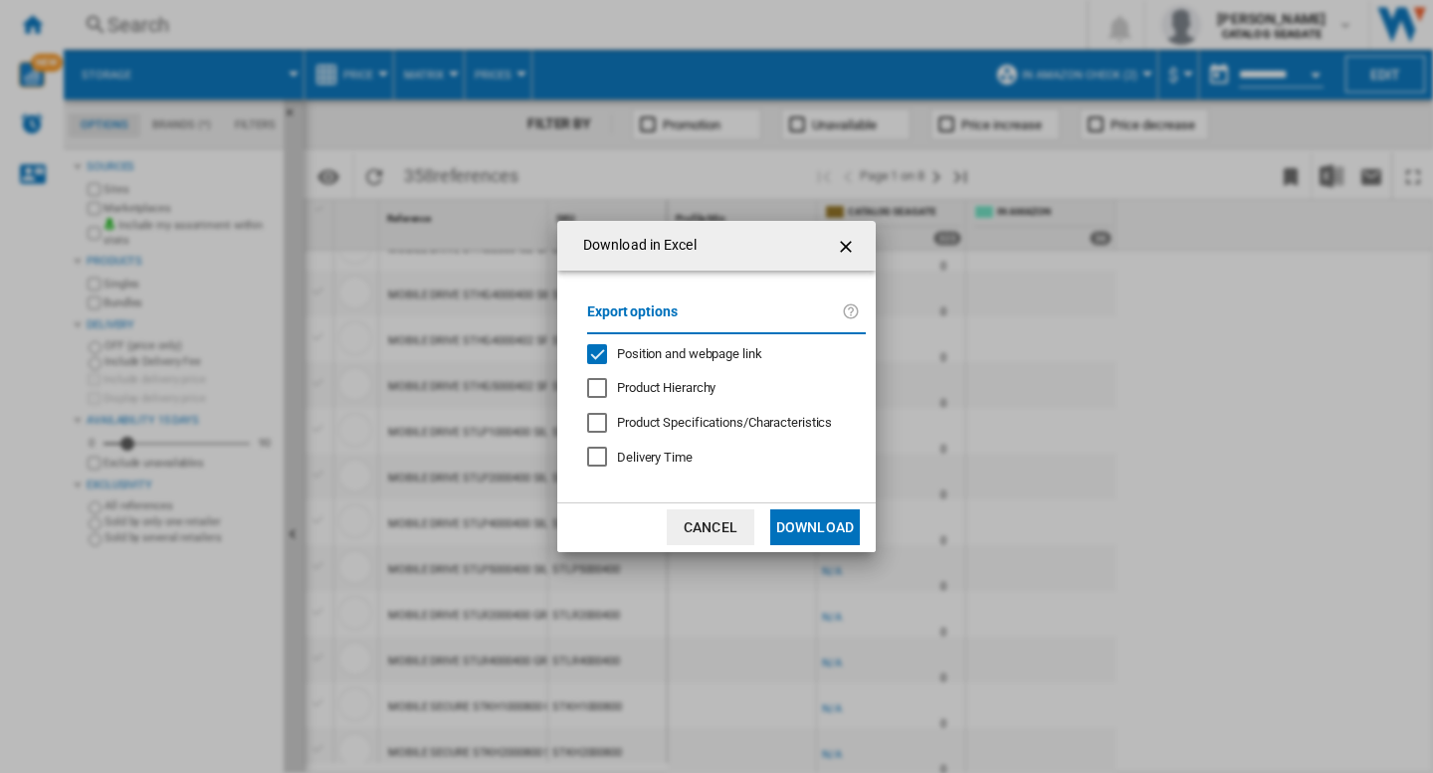
click at [699, 353] on span "Position and webpage link" at bounding box center [689, 353] width 145 height 15
click at [822, 522] on button "Download" at bounding box center [815, 527] width 90 height 36
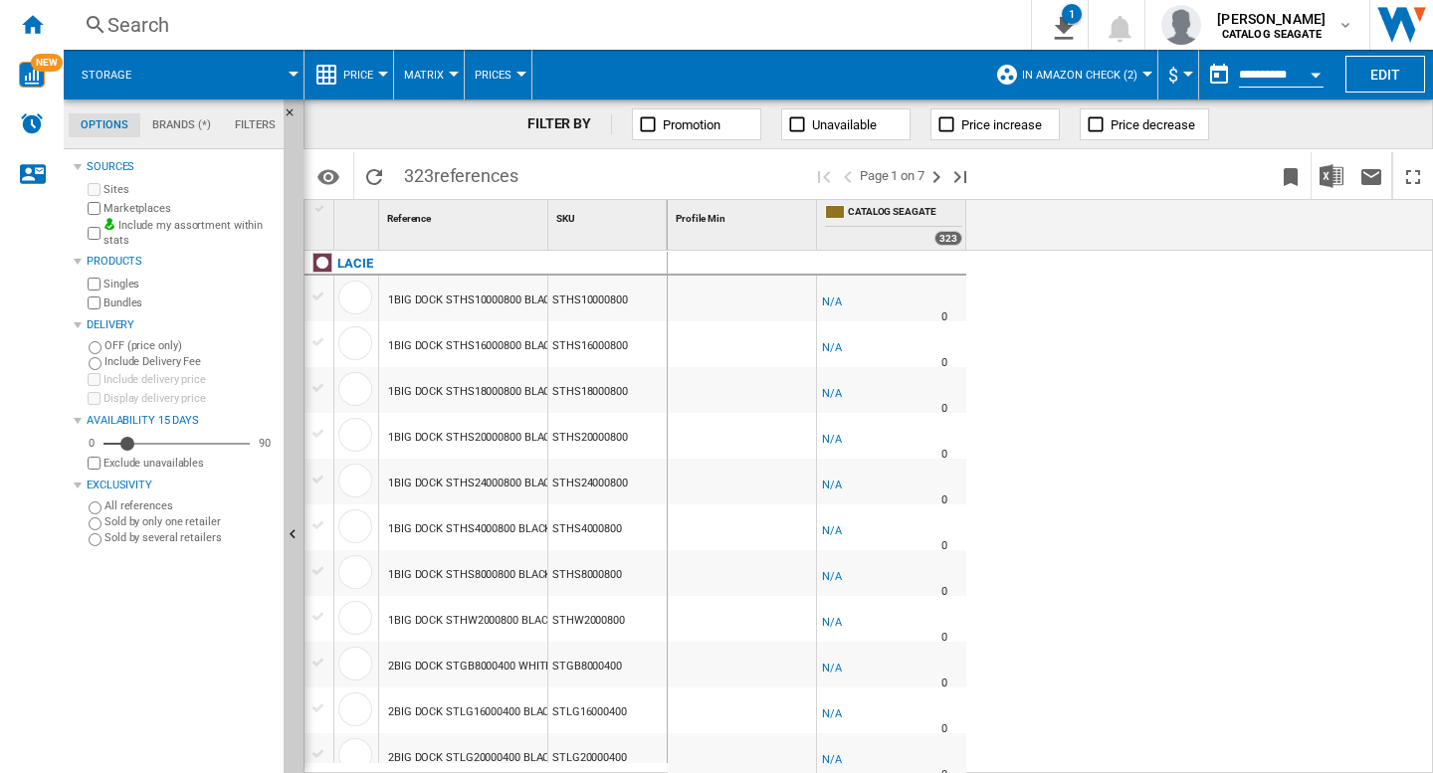
click at [146, 77] on button "Storage" at bounding box center [117, 75] width 70 height 50
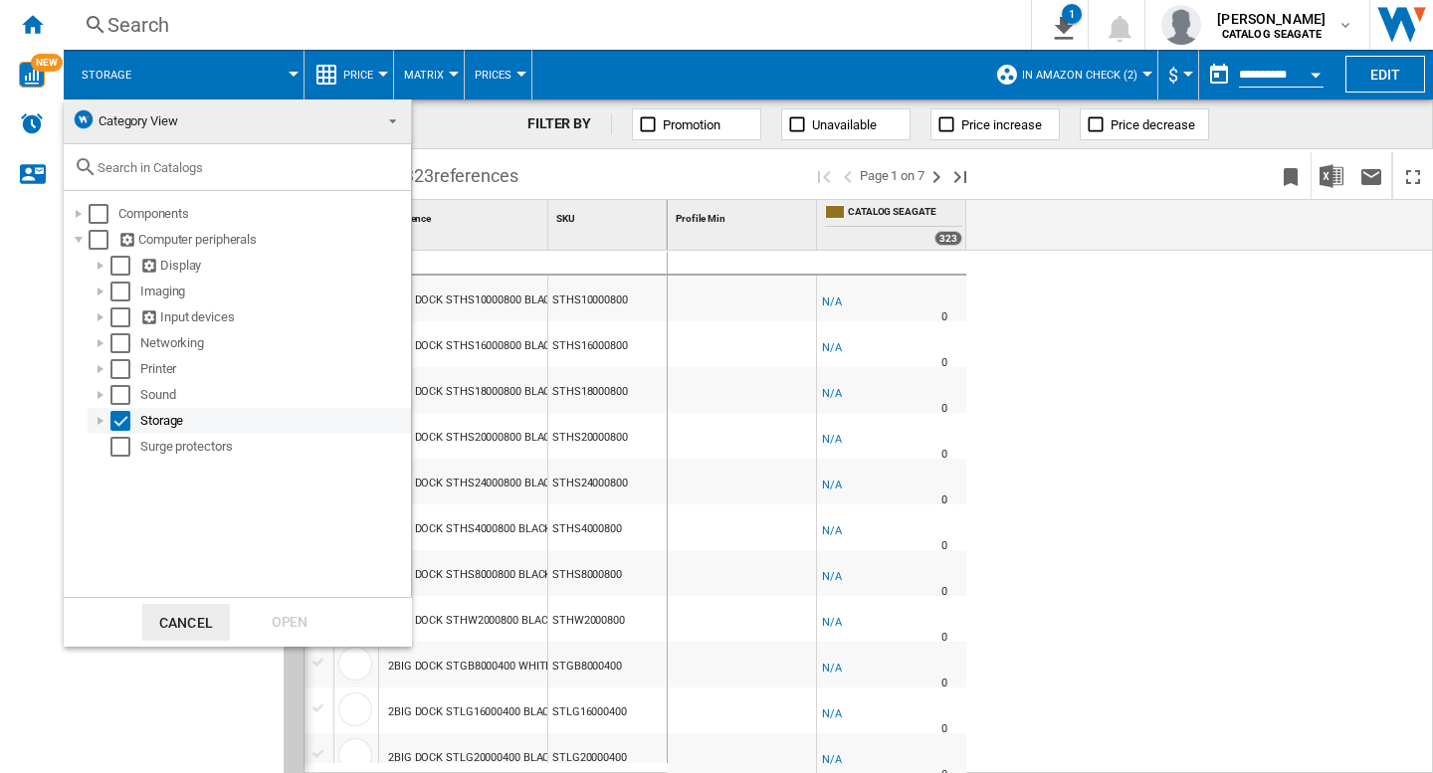
click at [98, 417] on div at bounding box center [101, 421] width 20 height 20
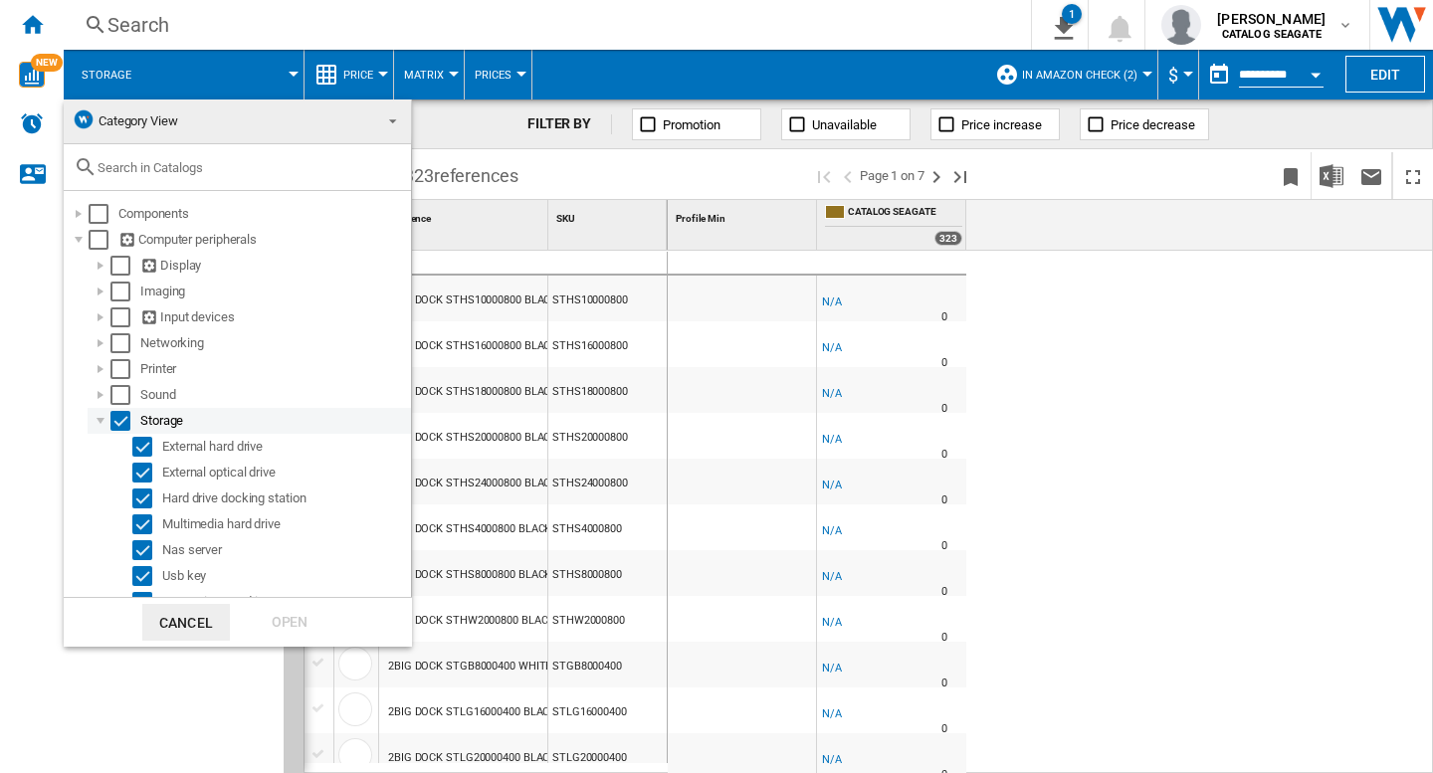
click at [98, 417] on div at bounding box center [101, 421] width 20 height 20
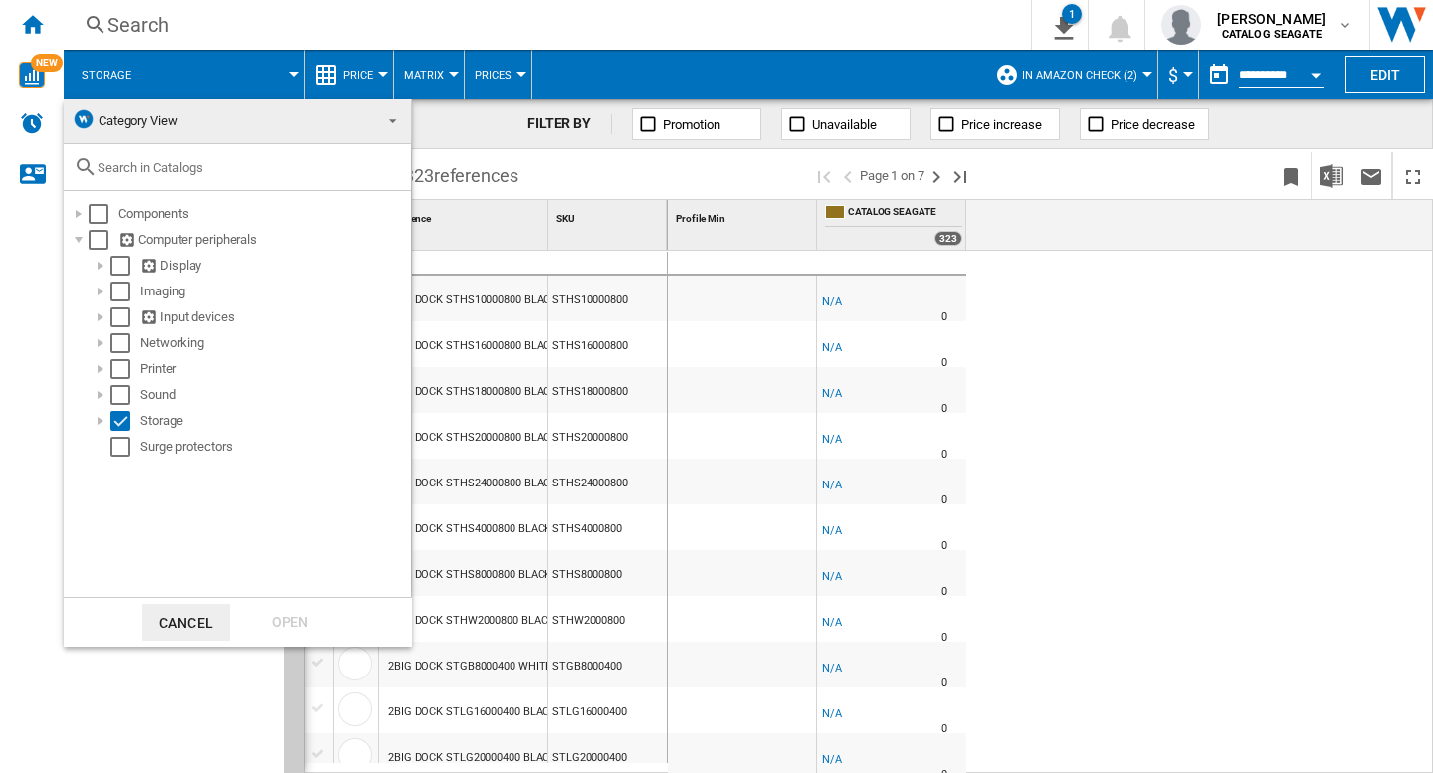
click at [115, 680] on md-backdrop at bounding box center [716, 386] width 1433 height 773
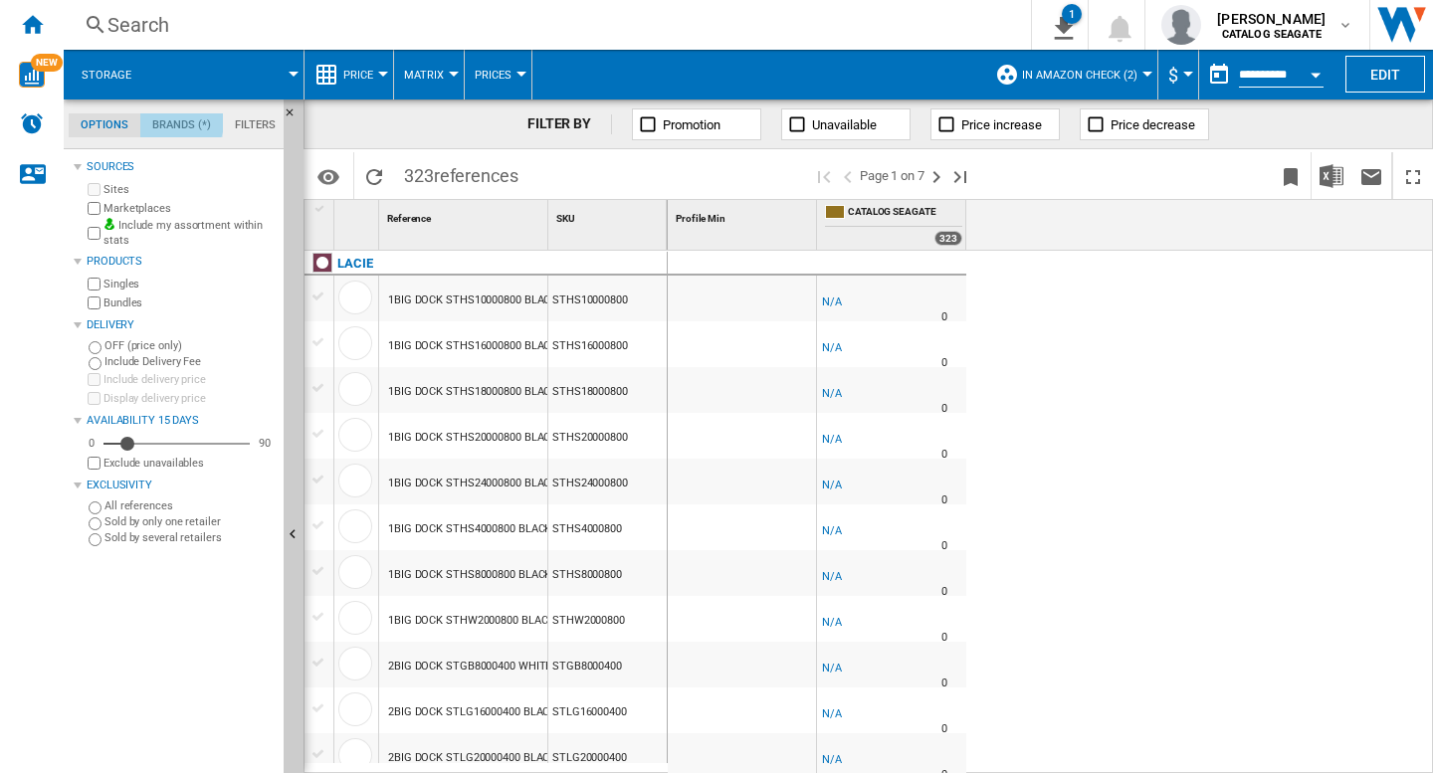
click at [172, 120] on md-tab-item "Brands (*)" at bounding box center [181, 125] width 83 height 24
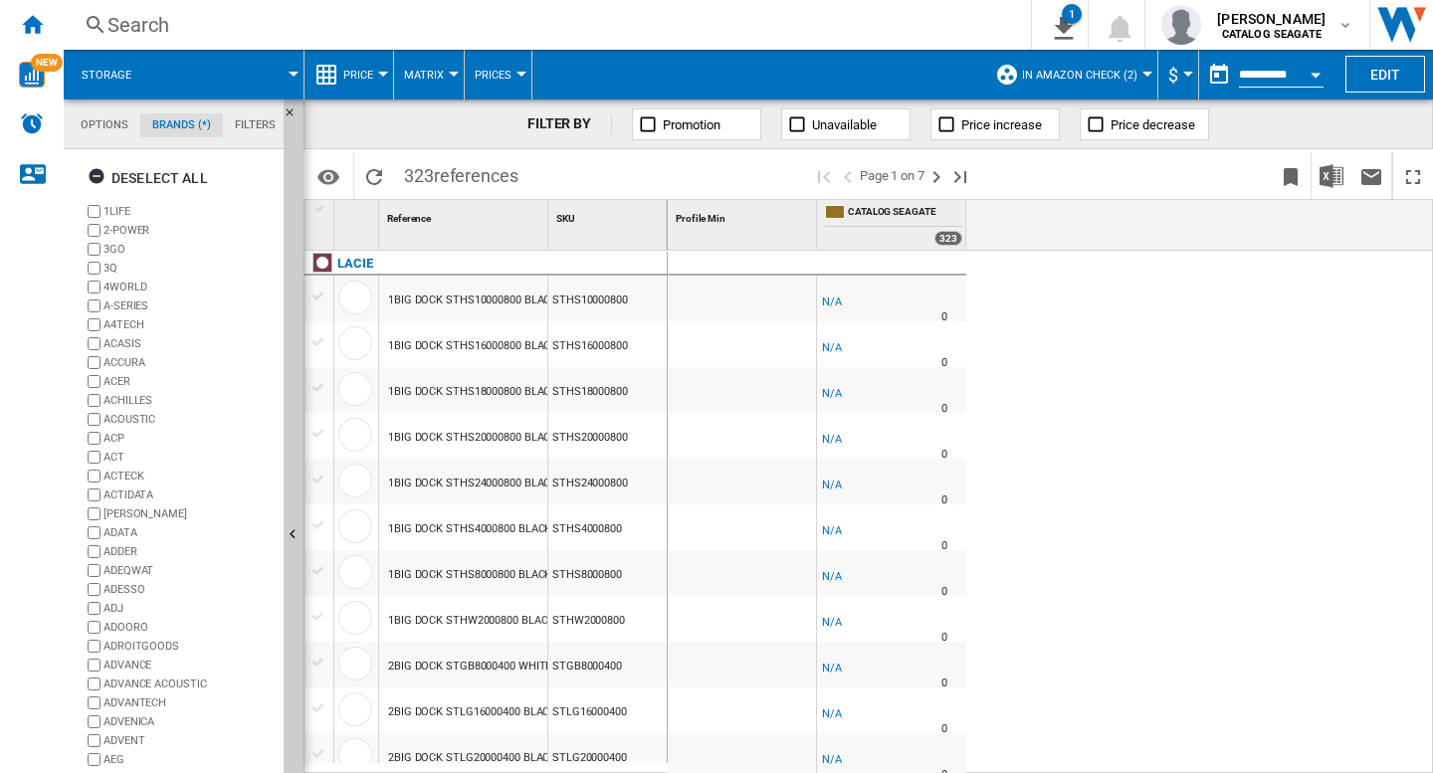
scroll to position [77, 0]
click at [162, 179] on div "Deselect all" at bounding box center [148, 178] width 120 height 36
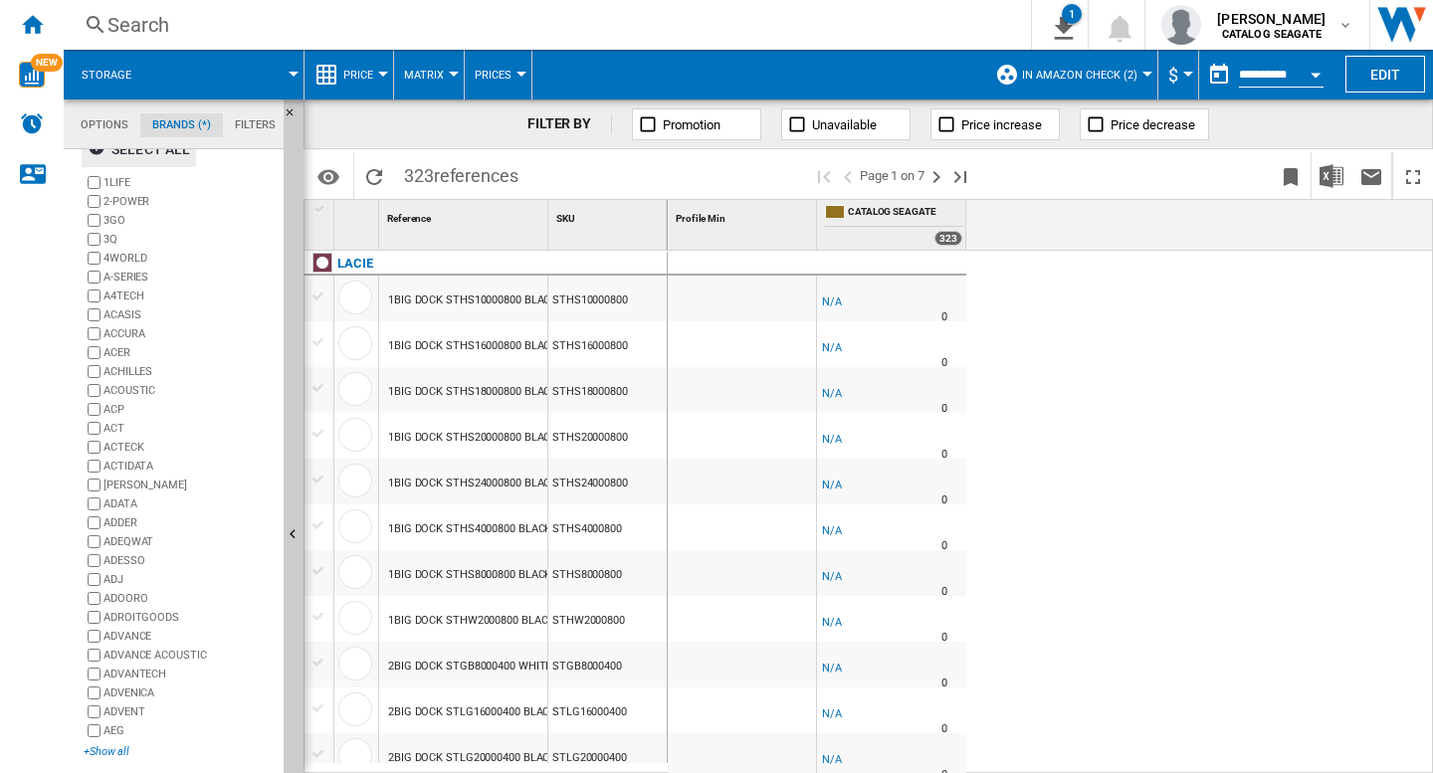
click at [101, 752] on div "+Show all" at bounding box center [180, 751] width 192 height 15
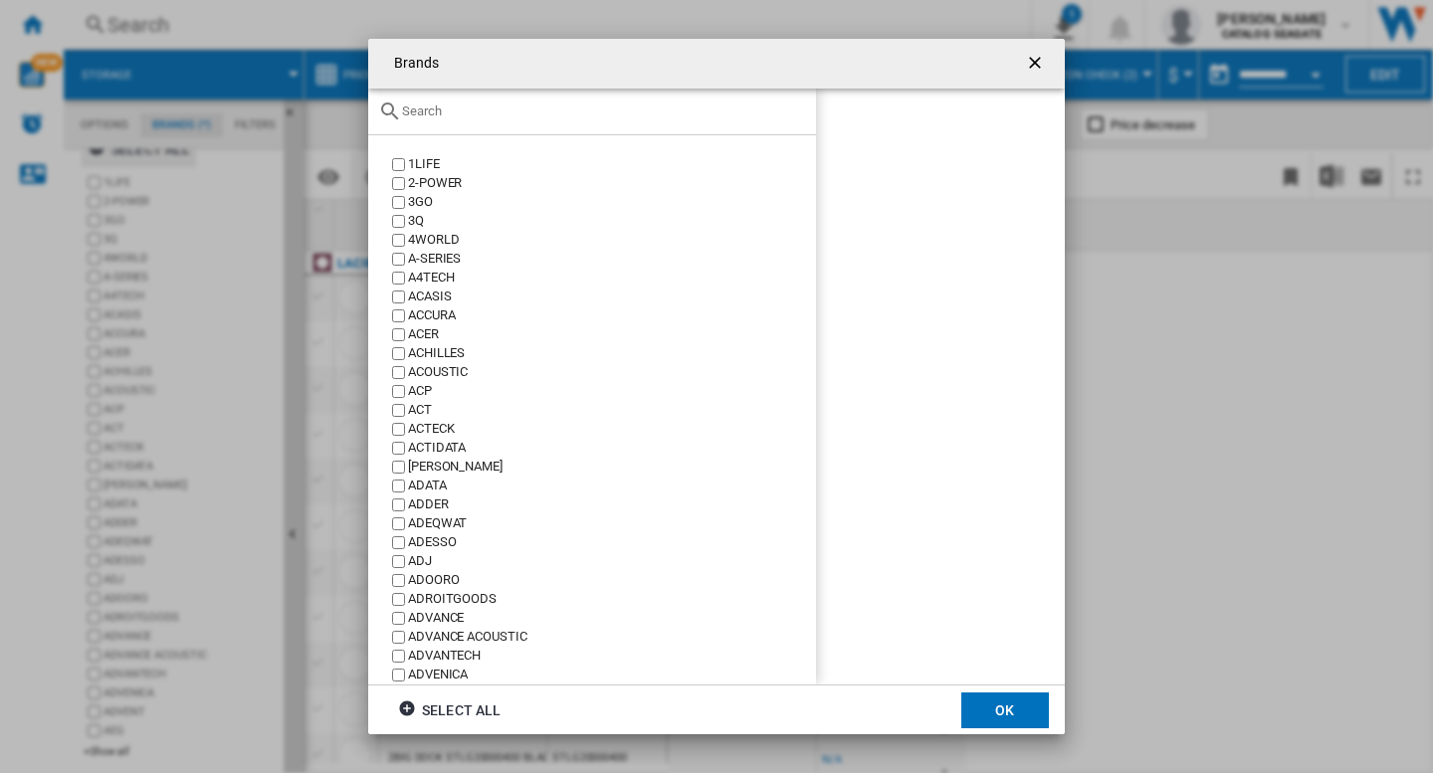
click at [518, 111] on input "Brands 1LIFE ..." at bounding box center [604, 110] width 404 height 15
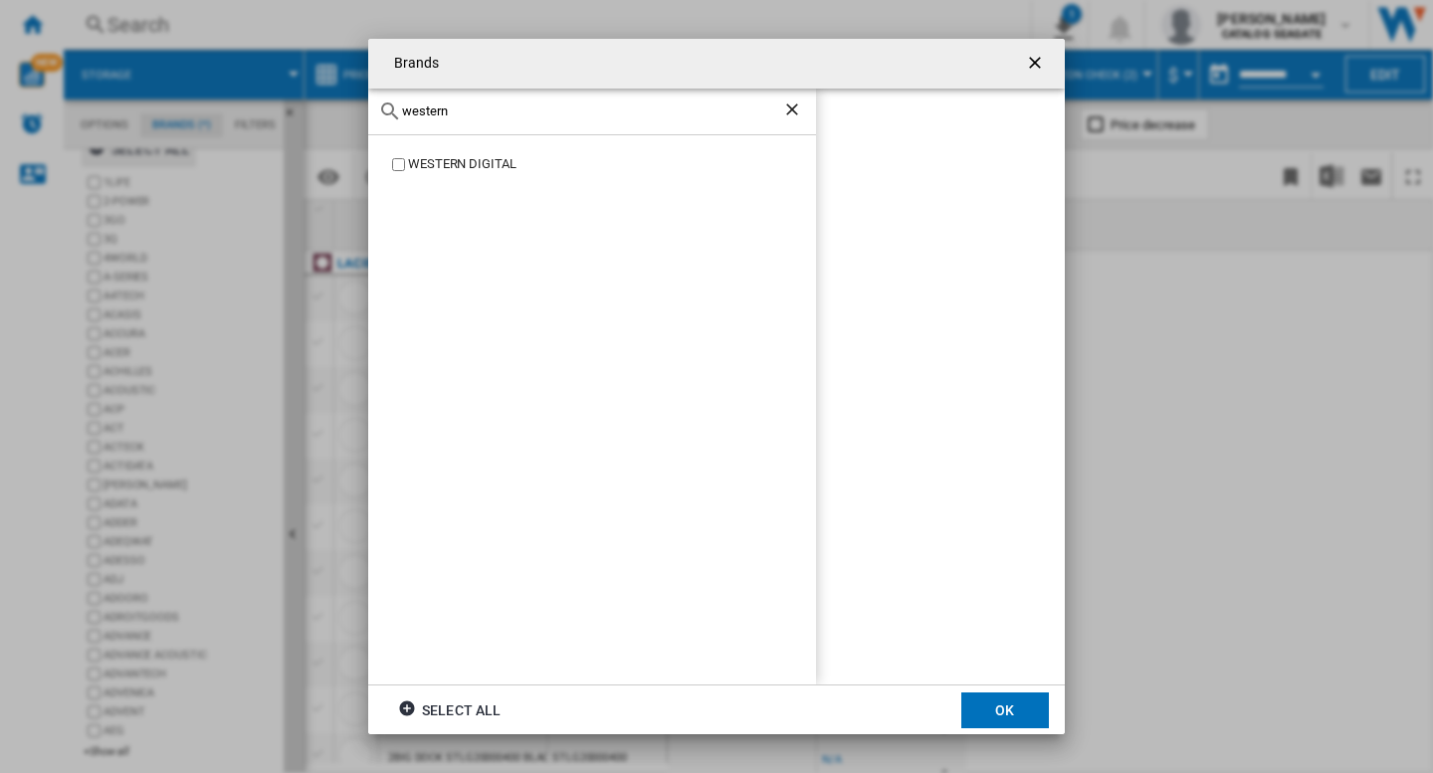
type input "western"
click at [990, 711] on button "OK" at bounding box center [1005, 711] width 88 height 36
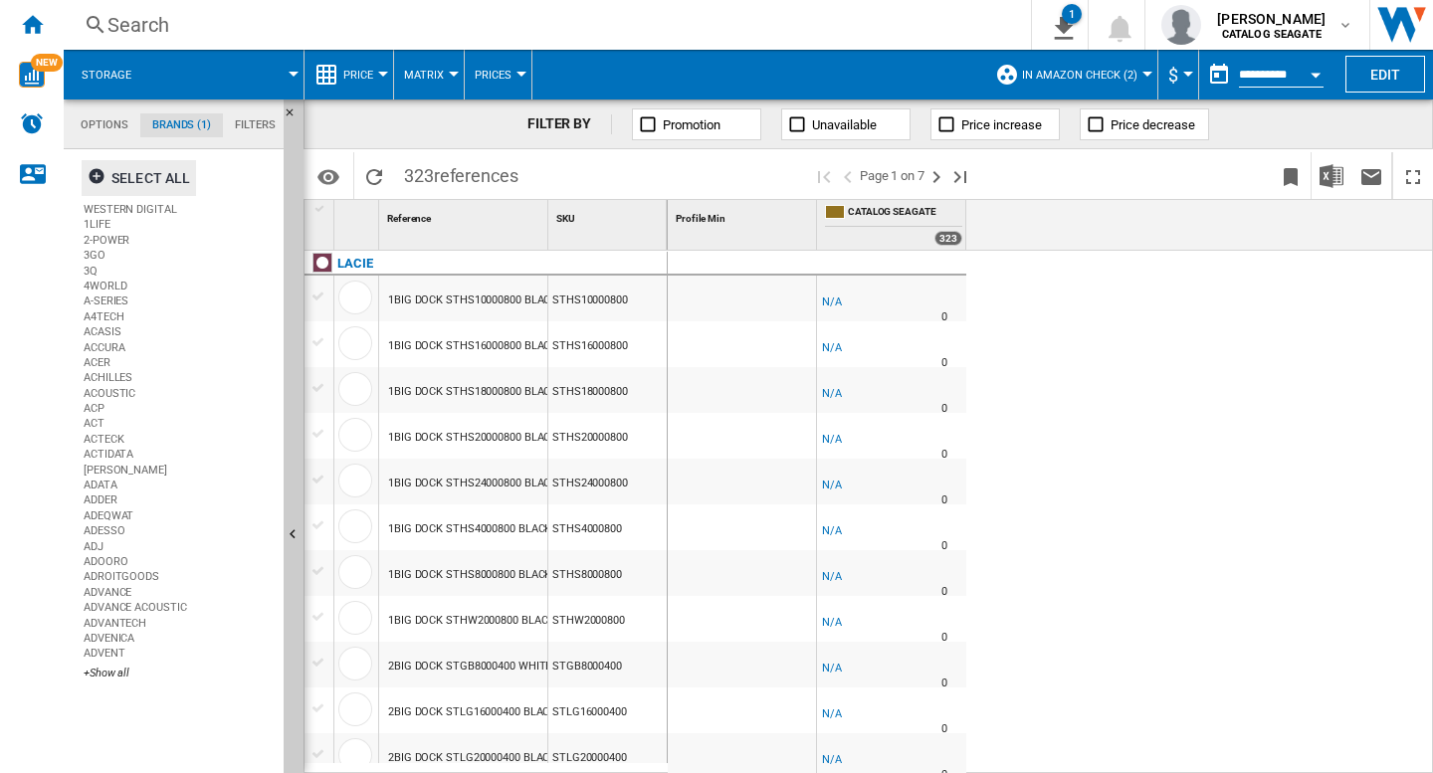
scroll to position [0, 0]
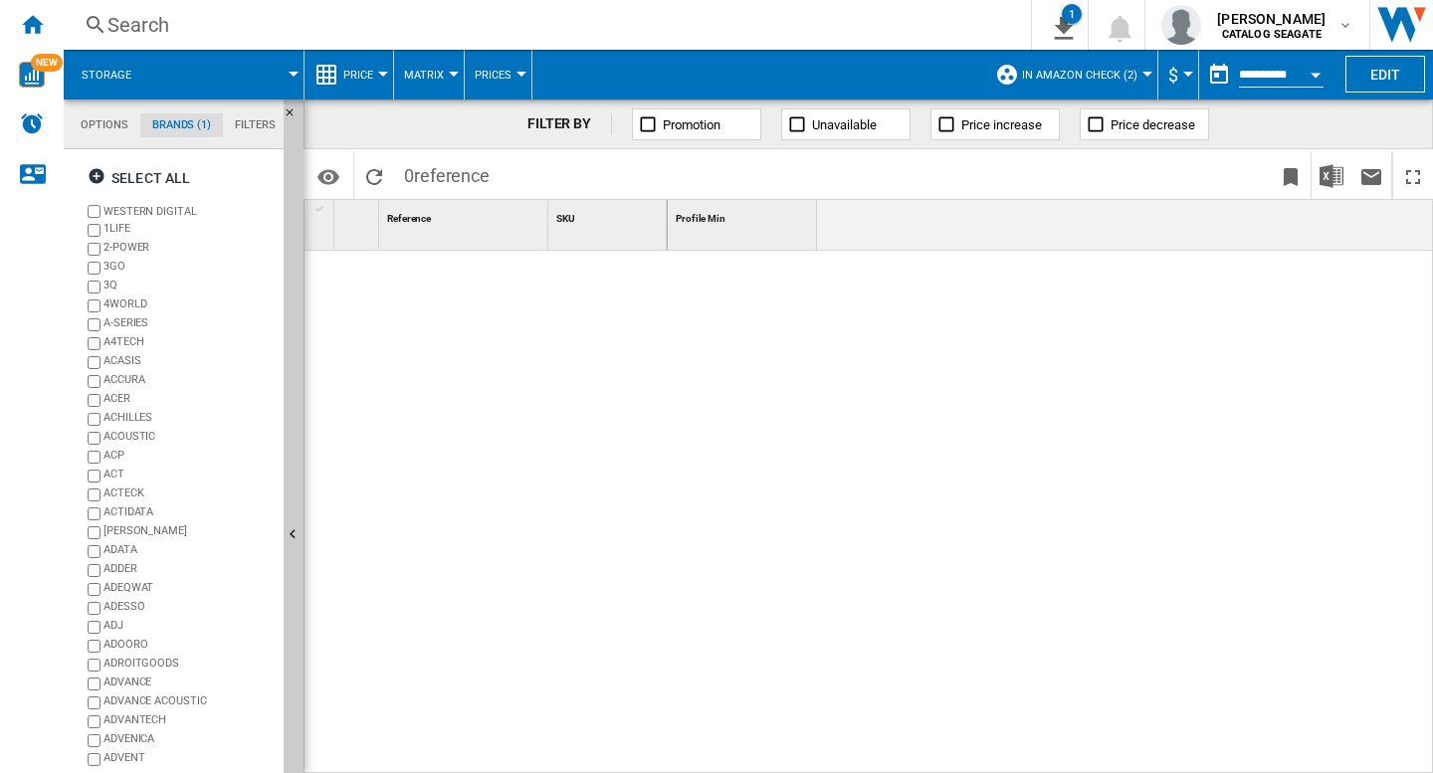
click at [104, 119] on md-tab-item "Options" at bounding box center [105, 125] width 72 height 24
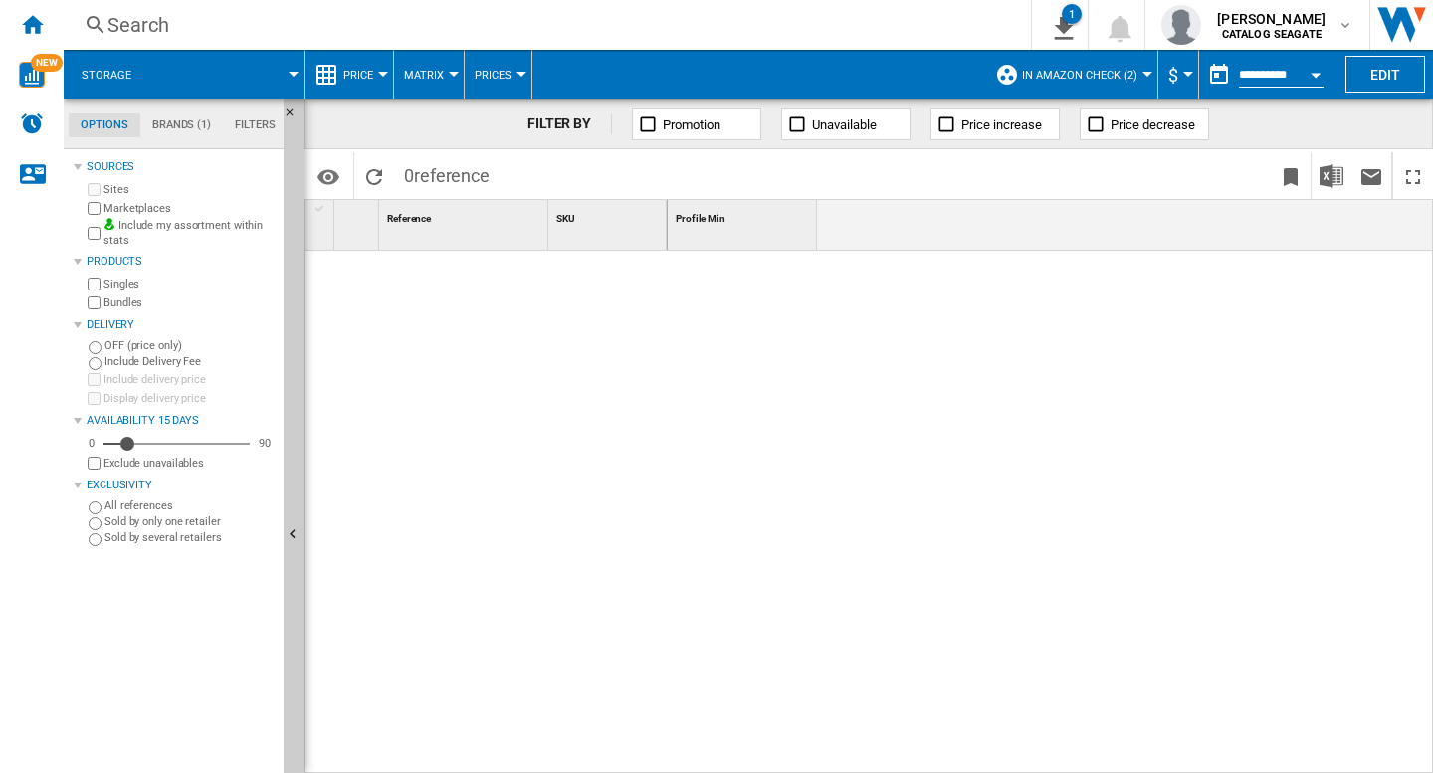
click at [97, 215] on div "Marketplaces" at bounding box center [180, 208] width 192 height 19
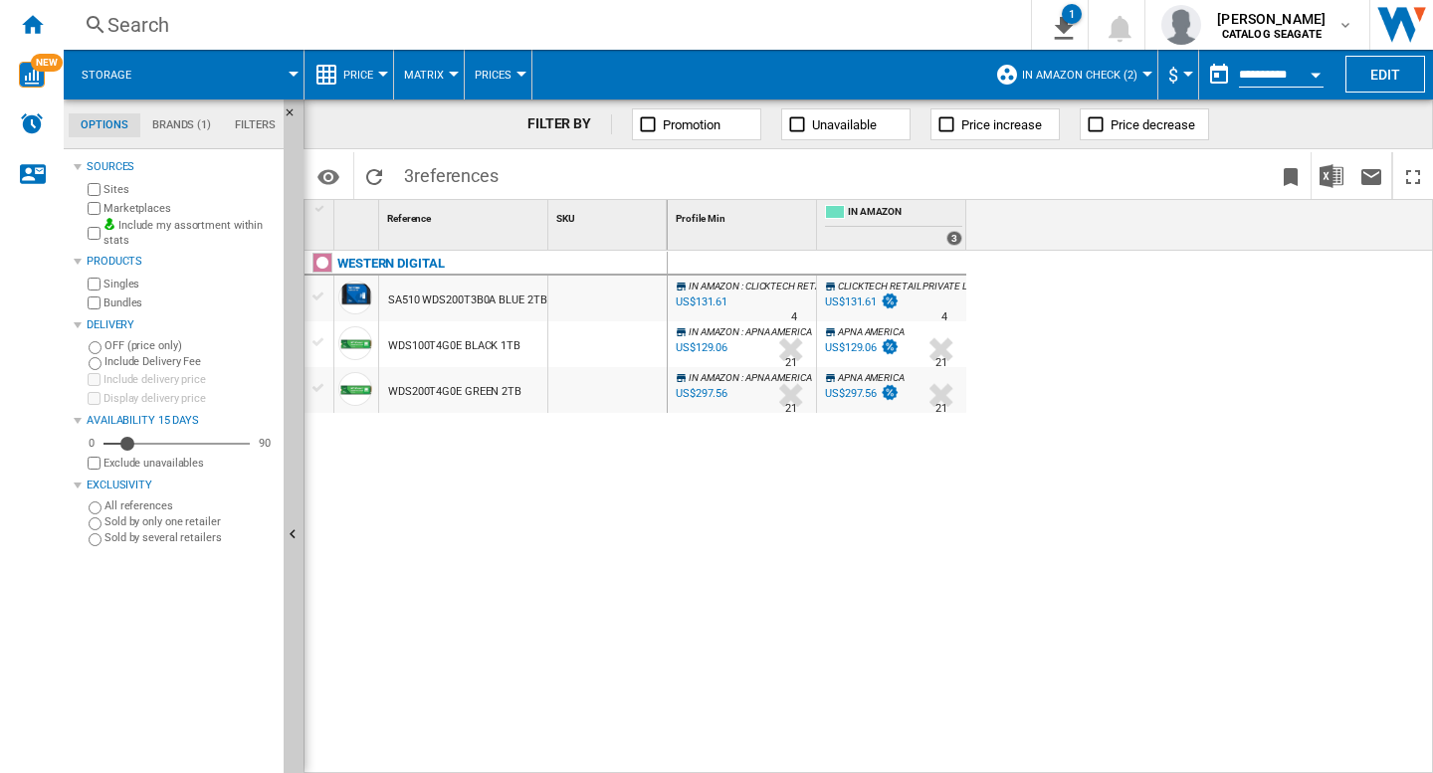
click at [685, 494] on div "IN [GEOGRAPHIC_DATA] : CLICKTECH RETAIL PRIVATE LTD -1.0 % US$131.61 % N/A 4 IN…" at bounding box center [1051, 512] width 766 height 523
click at [608, 513] on div "WESTERN DIGITAL SA510 WDS200T3B0A BLUE 2TB WDS100T4G0E BLACK 1TB WDS200T4G0E GR…" at bounding box center [485, 507] width 363 height 512
click at [540, 601] on div "WESTERN DIGITAL SA510 WDS200T3B0A BLUE 2TB WDS100T4G0E BLACK 1TB WDS200T4G0E GR…" at bounding box center [485, 507] width 363 height 512
click at [472, 505] on div "WESTERN DIGITAL SA510 WDS200T3B0A BLUE 2TB WDS100T4G0E BLACK 1TB WDS200T4G0E GR…" at bounding box center [485, 507] width 363 height 512
click at [559, 578] on div "WESTERN DIGITAL SA510 WDS200T3B0A BLUE 2TB WDS100T4G0E BLACK 1TB WDS200T4G0E GR…" at bounding box center [485, 507] width 363 height 512
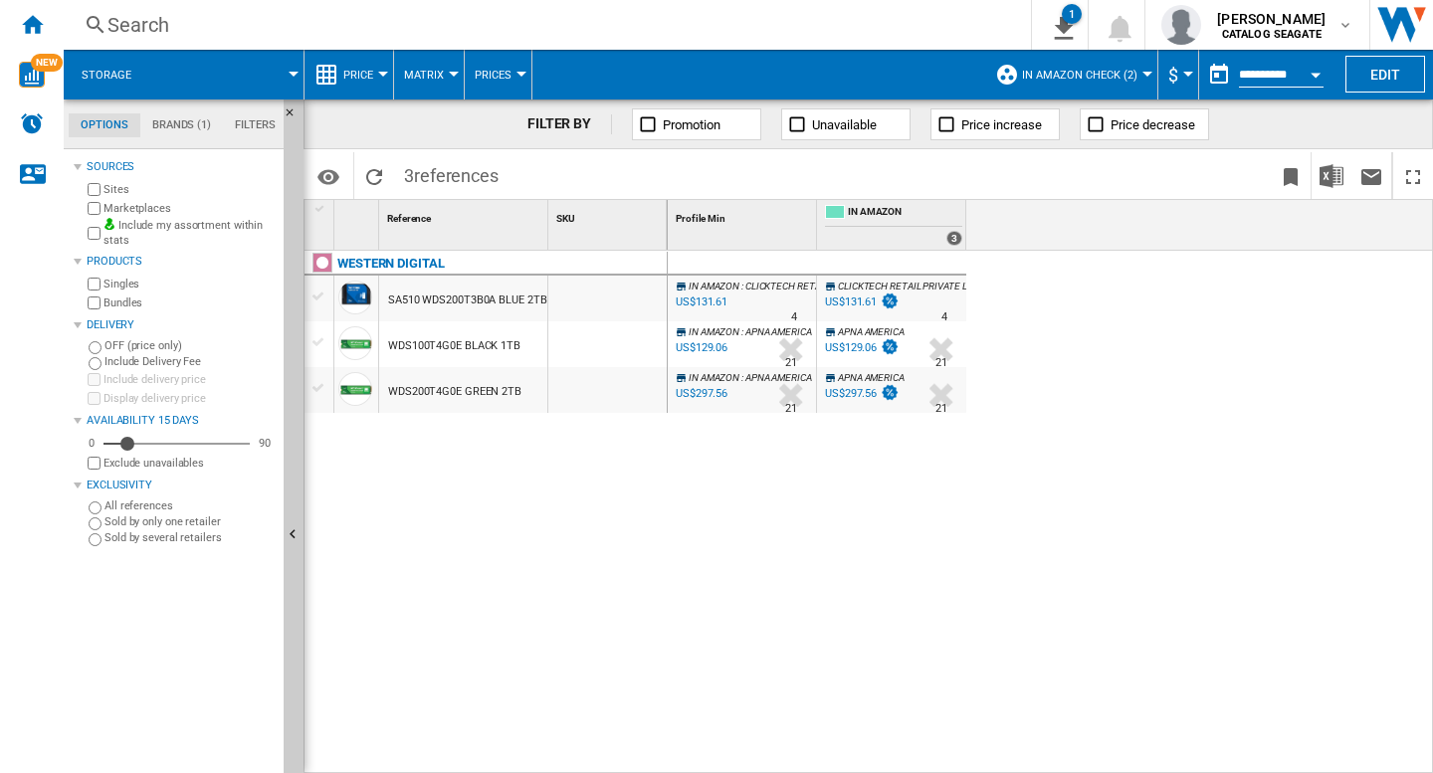
click at [220, 77] on span at bounding box center [226, 75] width 134 height 50
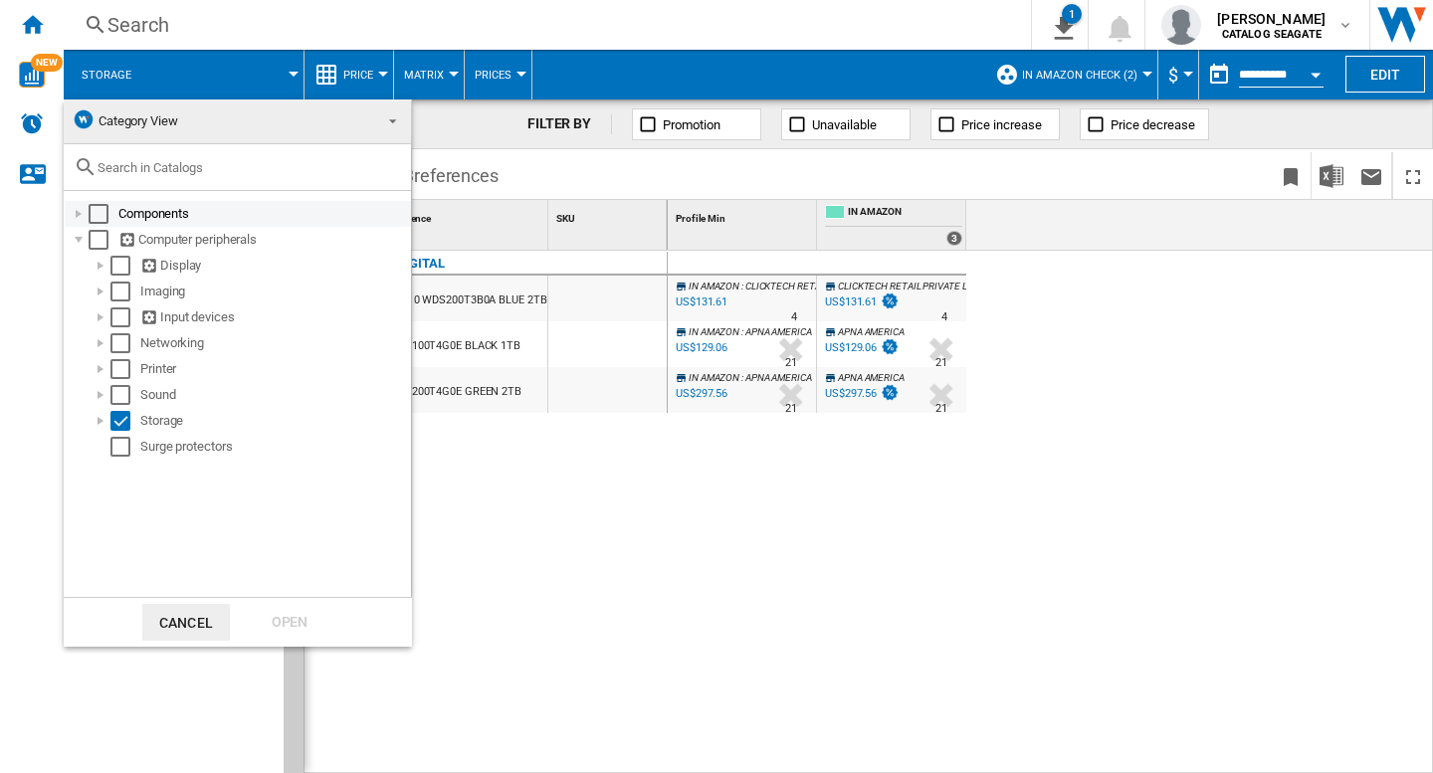
click at [80, 210] on div at bounding box center [79, 214] width 20 height 20
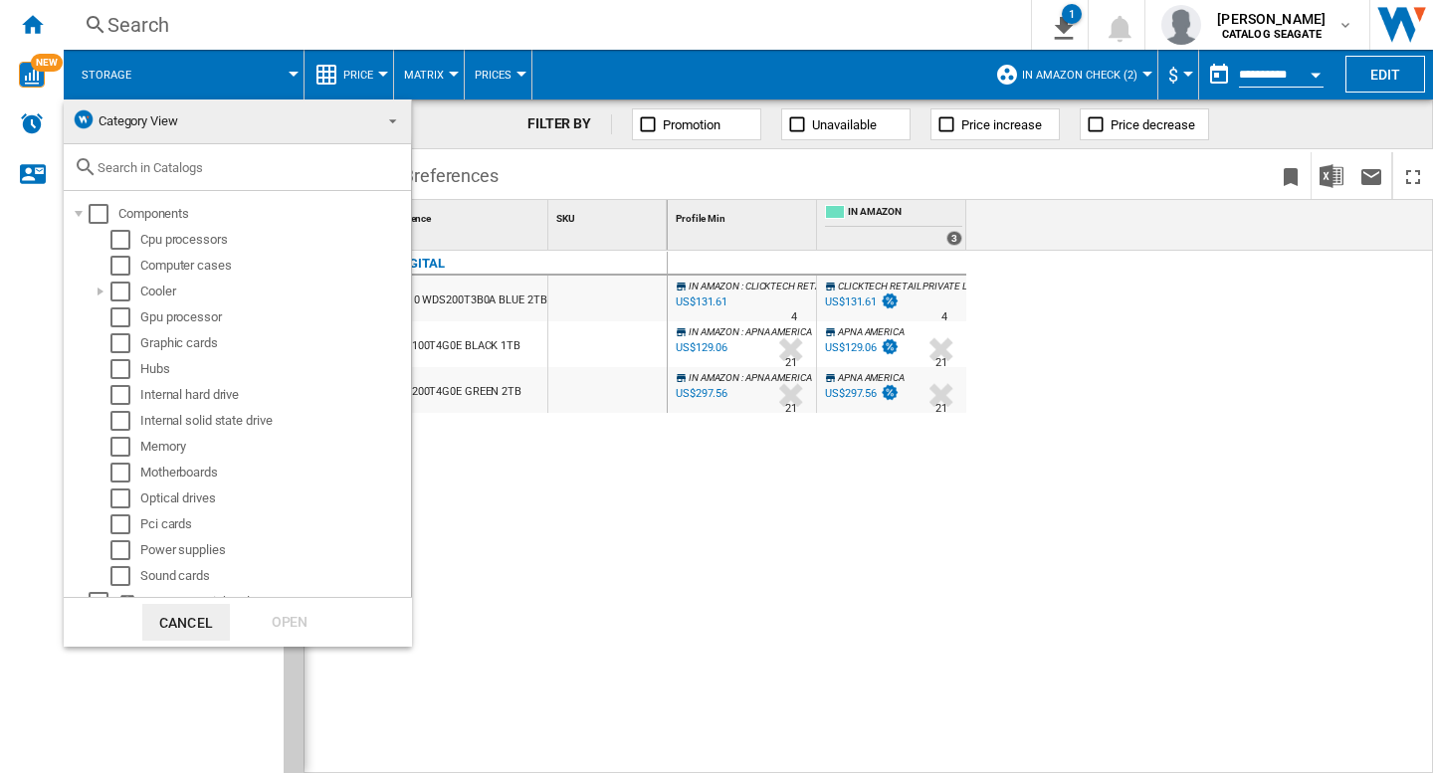
click at [636, 557] on md-backdrop at bounding box center [716, 386] width 1433 height 773
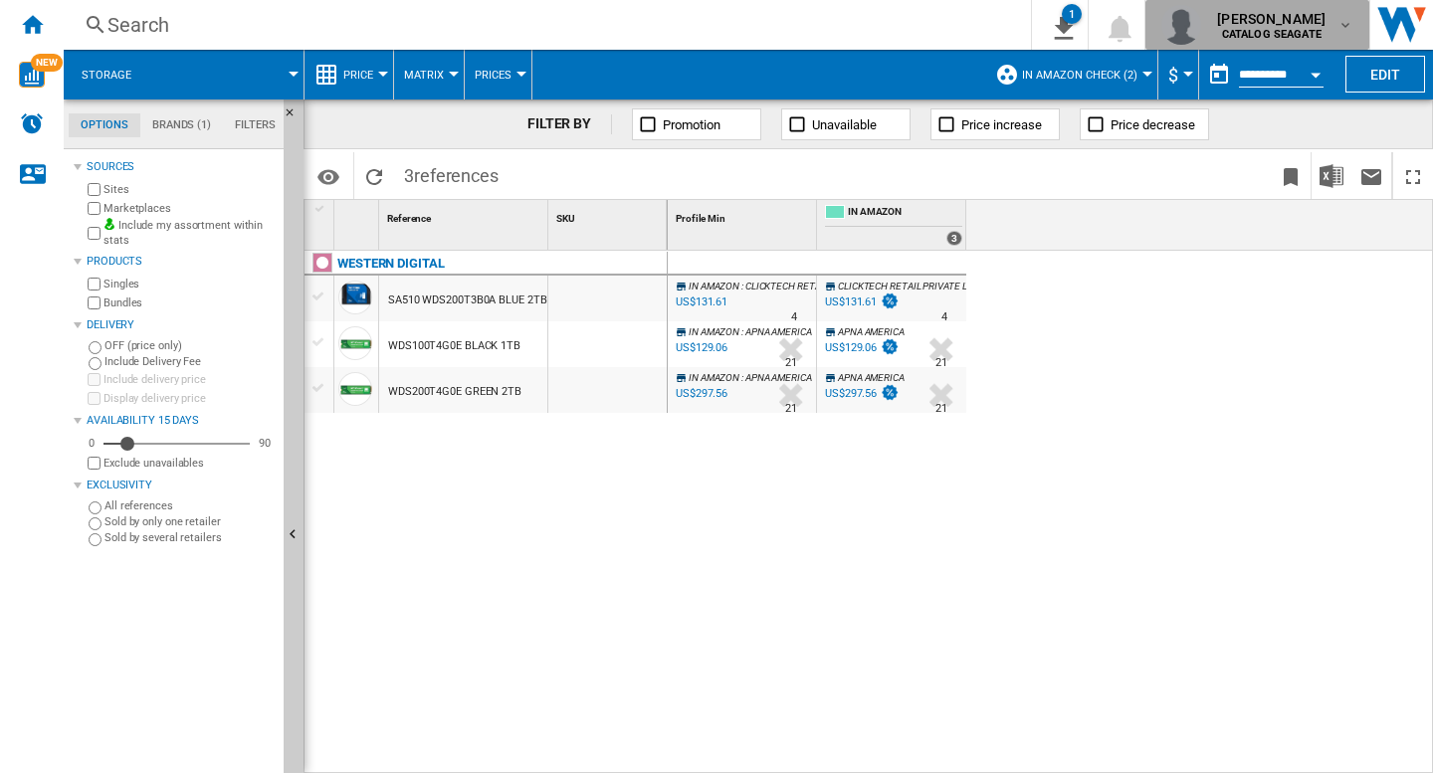
click at [1283, 29] on b "CATALOG SEAGATE" at bounding box center [1272, 34] width 100 height 13
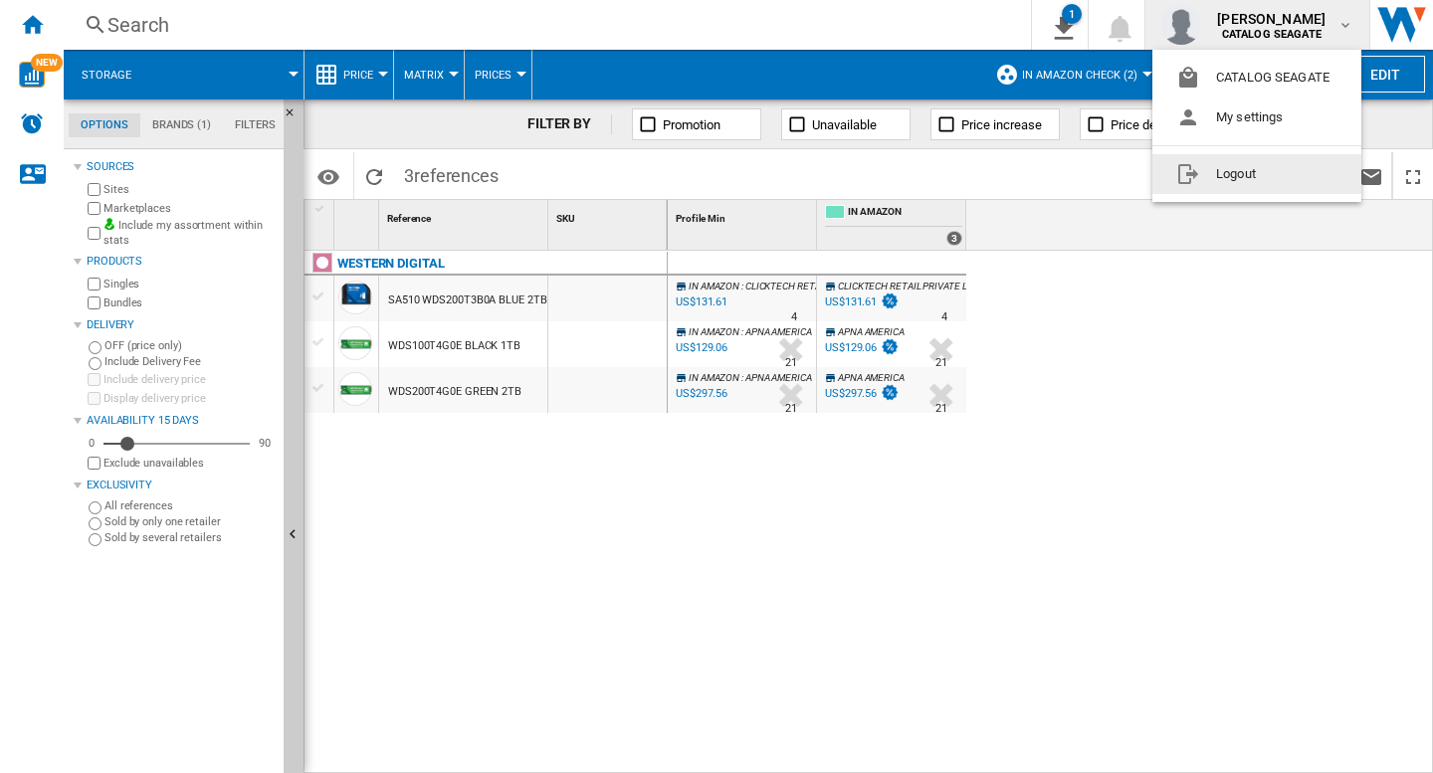
click at [1264, 186] on button "Logout" at bounding box center [1256, 174] width 209 height 40
